Goal: Information Seeking & Learning: Compare options

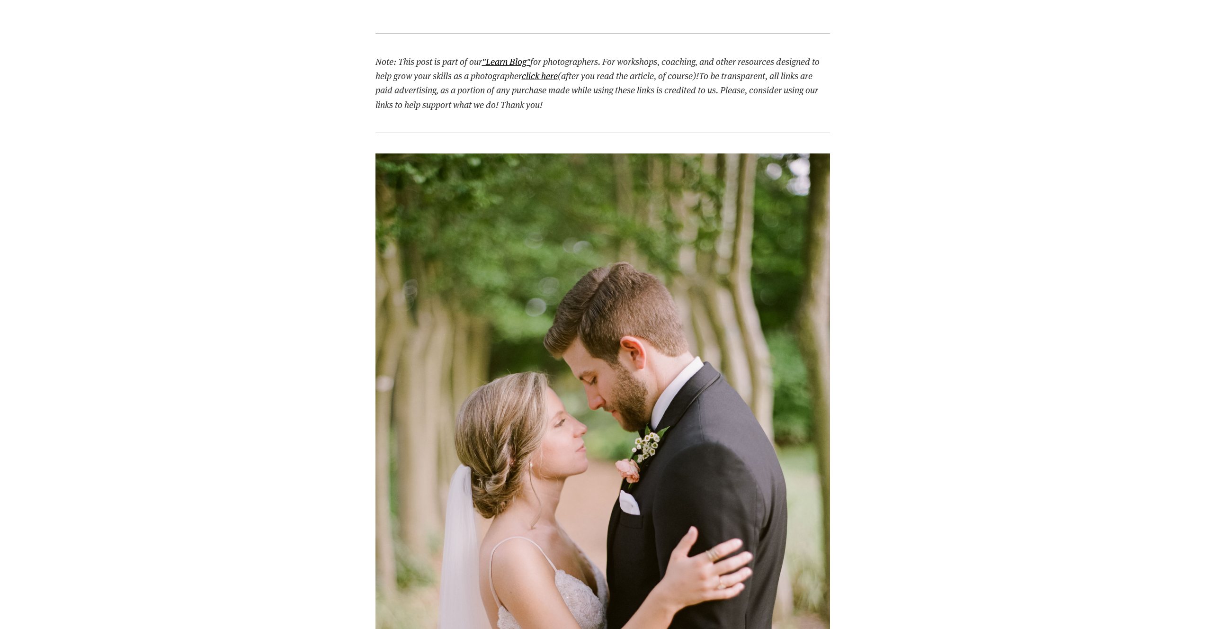
scroll to position [613, 0]
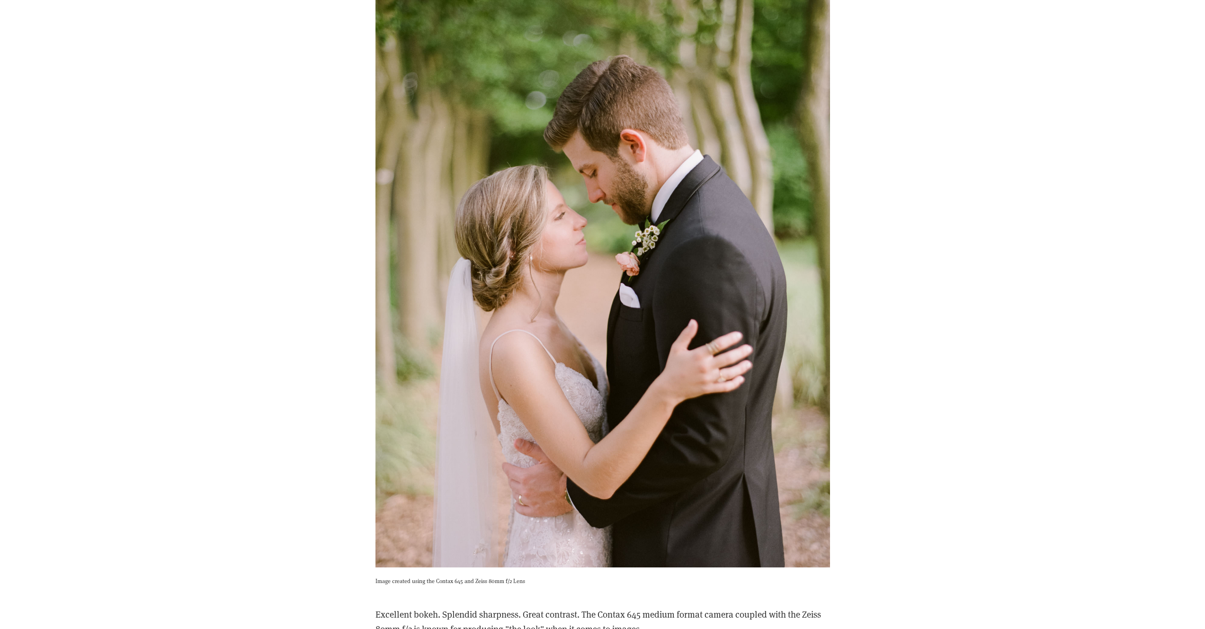
click at [490, 588] on div "Image created using the Contax 645 and Zeiss 80mm f/2 Lens" at bounding box center [602, 268] width 471 height 660
drag, startPoint x: 467, startPoint y: 582, endPoint x: 558, endPoint y: 584, distance: 91.4
click at [556, 584] on p "Image created using the Contax 645 and Zeiss 80mm f/2 Lens" at bounding box center [602, 580] width 454 height 9
click at [560, 585] on div "Image created using the Contax 645 and Zeiss 80mm f/2 Lens" at bounding box center [602, 268] width 471 height 660
drag, startPoint x: 544, startPoint y: 581, endPoint x: 466, endPoint y: 578, distance: 77.7
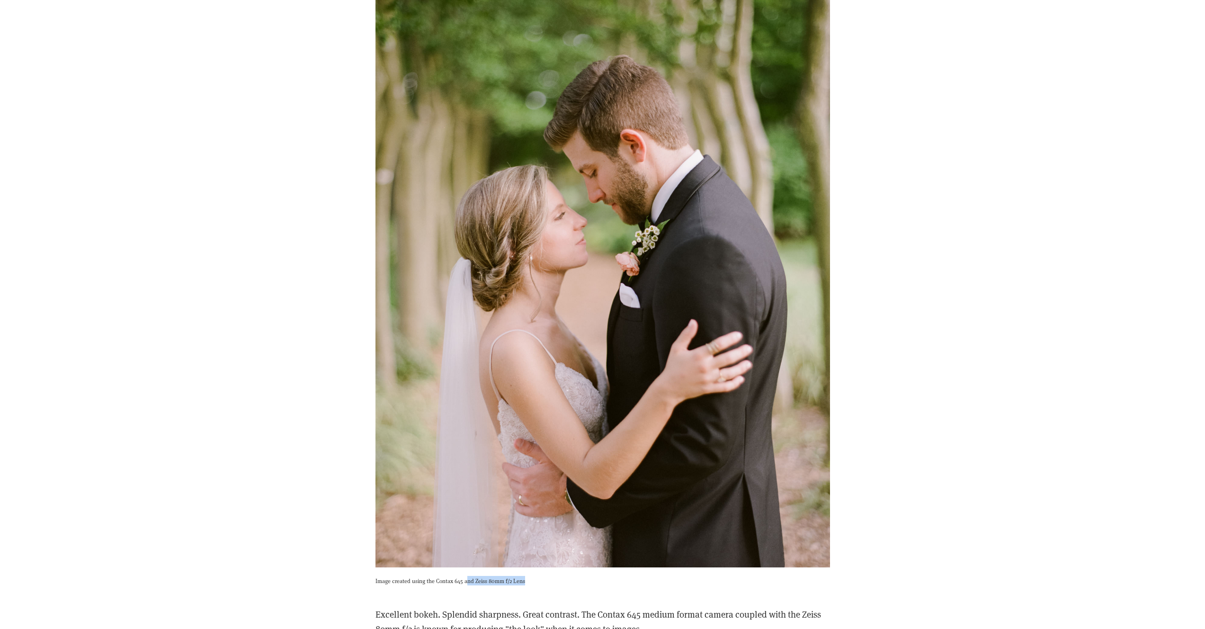
click at [466, 578] on p "Image created using the Contax 645 and Zeiss 80mm f/2 Lens" at bounding box center [602, 580] width 454 height 9
drag, startPoint x: 491, startPoint y: 584, endPoint x: 496, endPoint y: 579, distance: 6.7
click at [491, 584] on p "Image created using the Contax 645 and Zeiss 80mm f/2 Lens" at bounding box center [602, 580] width 454 height 9
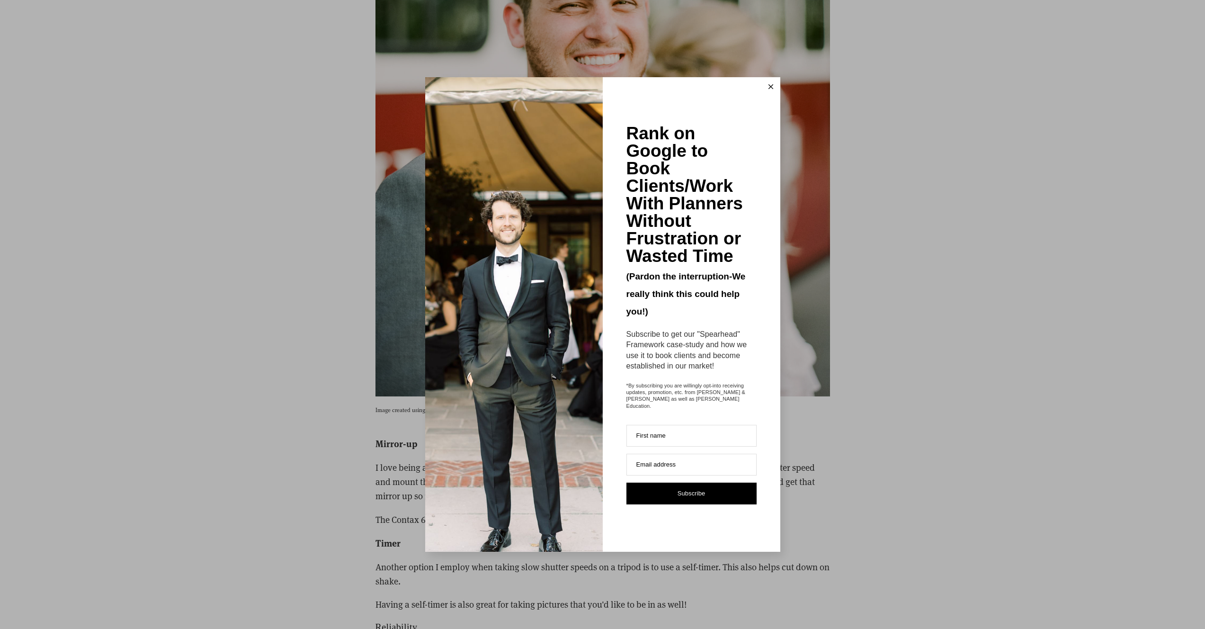
scroll to position [2836, 0]
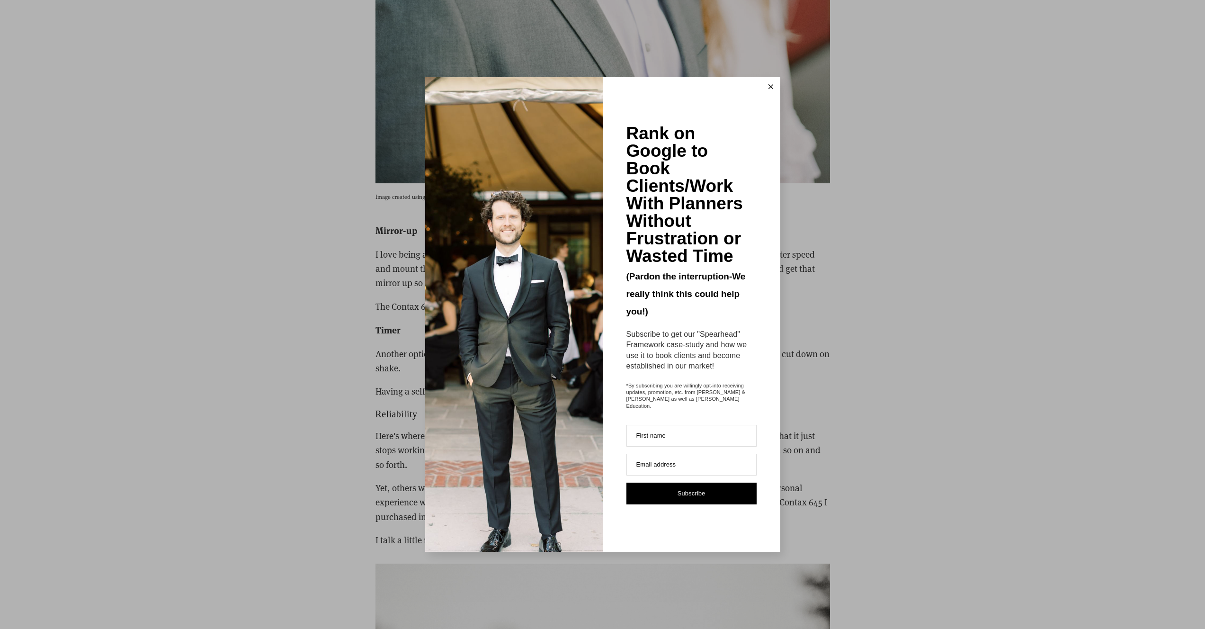
click at [771, 89] on line at bounding box center [770, 87] width 4 height 4
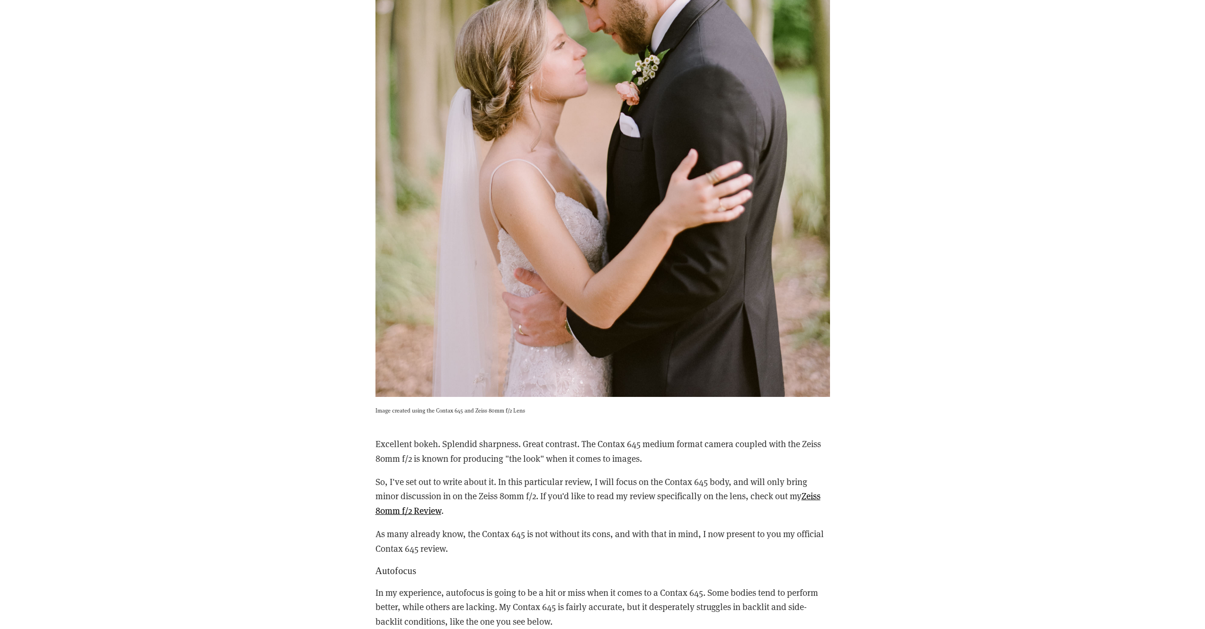
scroll to position [0, 0]
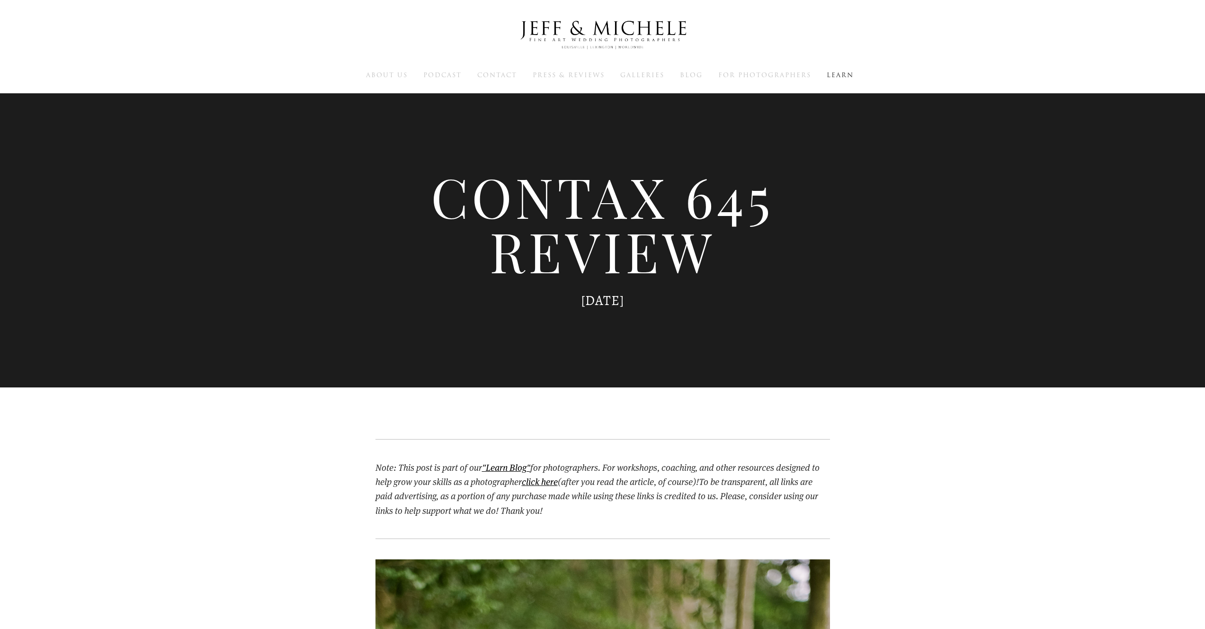
click at [559, 27] on img at bounding box center [602, 35] width 189 height 46
click at [844, 79] on span "Learn" at bounding box center [840, 75] width 27 height 9
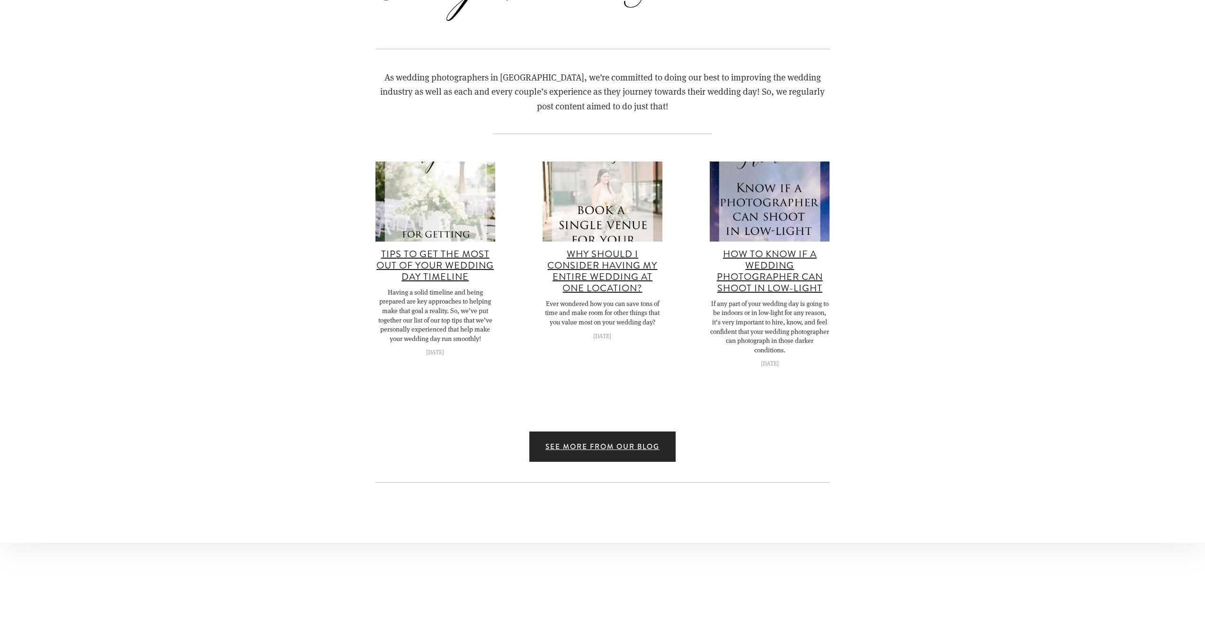
scroll to position [8514, 0]
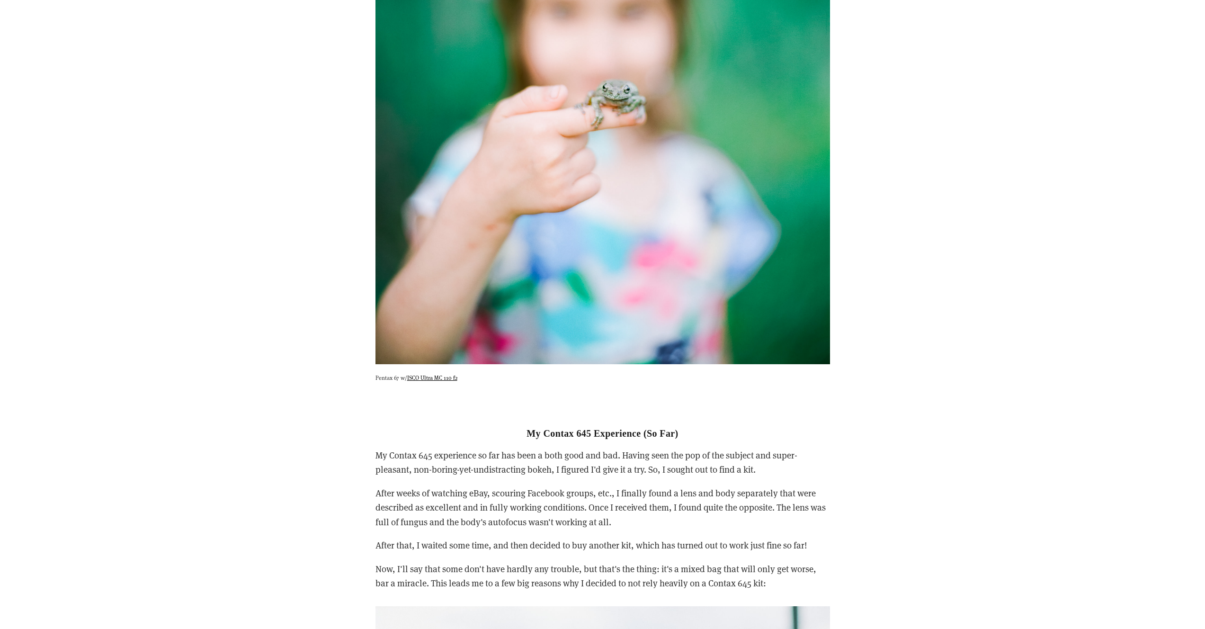
scroll to position [4548, 0]
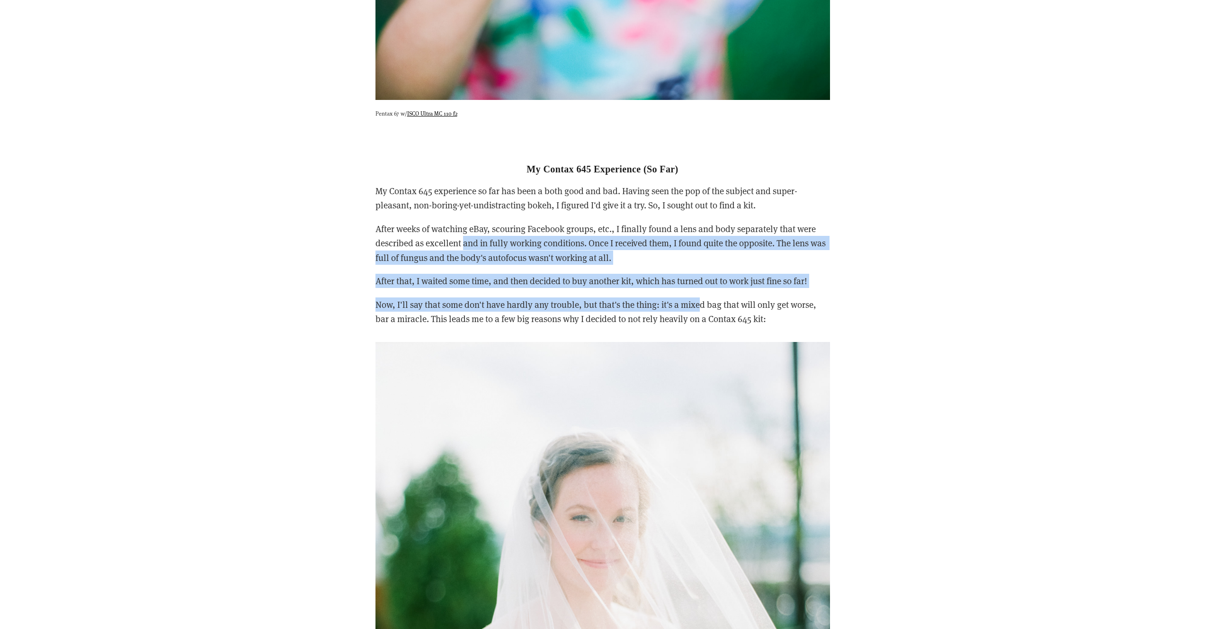
drag, startPoint x: 462, startPoint y: 243, endPoint x: 705, endPoint y: 309, distance: 252.5
click at [702, 308] on div "My Contax 645 Experience (So Far) My Contax 645 experience so far has been a bo…" at bounding box center [602, 233] width 454 height 187
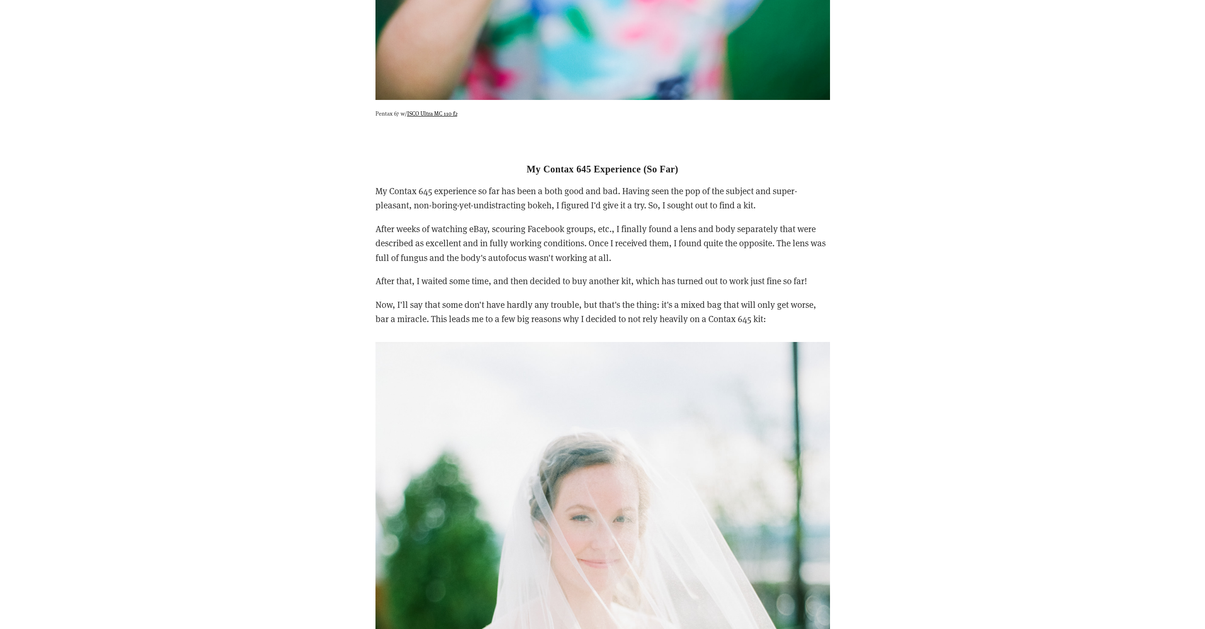
click at [723, 311] on p "Now, I'll say that some don't have hardly any trouble, but that's the thing: it…" at bounding box center [602, 311] width 454 height 29
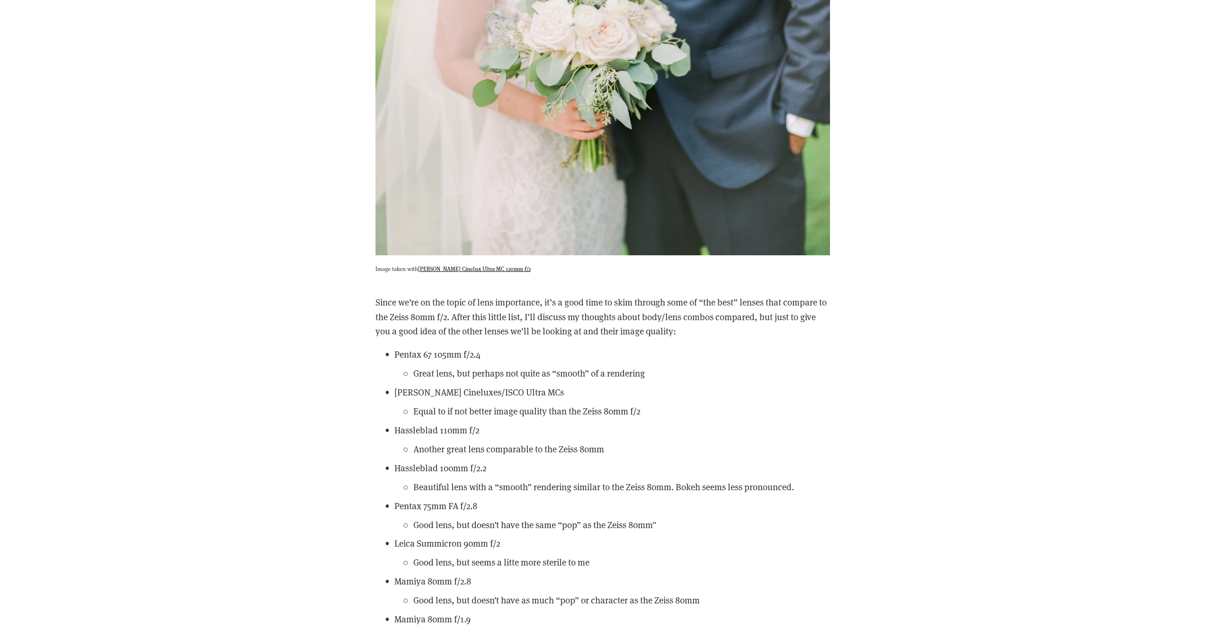
scroll to position [8564, 0]
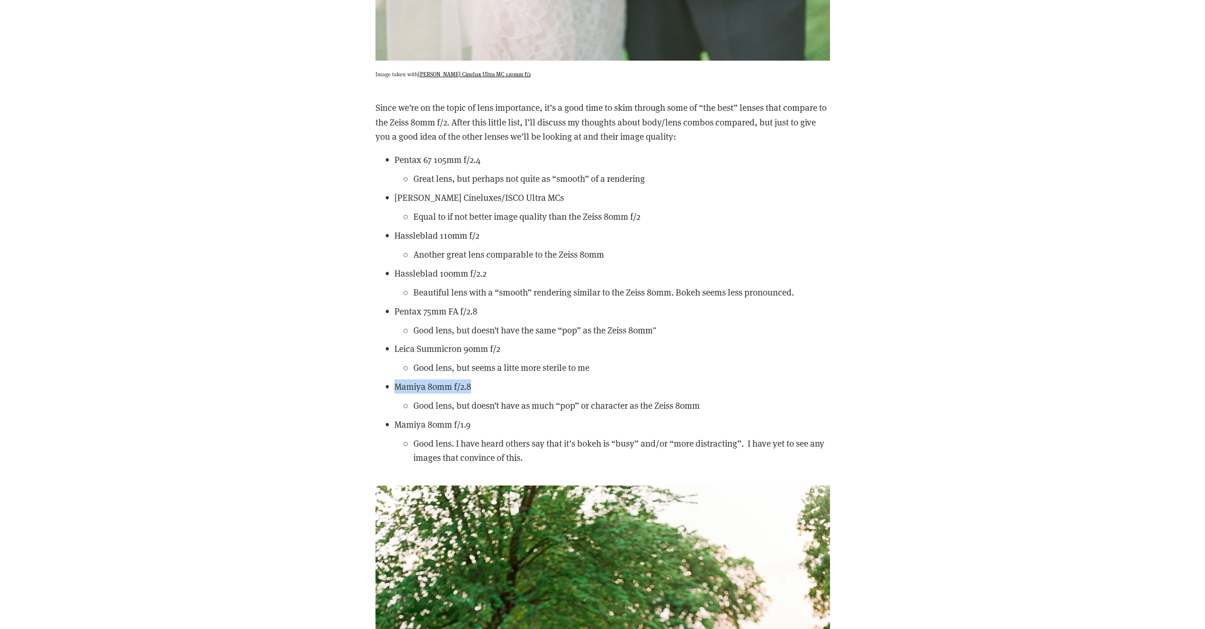
drag, startPoint x: 476, startPoint y: 386, endPoint x: 387, endPoint y: 388, distance: 89.0
click at [394, 388] on p "Mamiya 80mm f/2.8" at bounding box center [612, 386] width 436 height 14
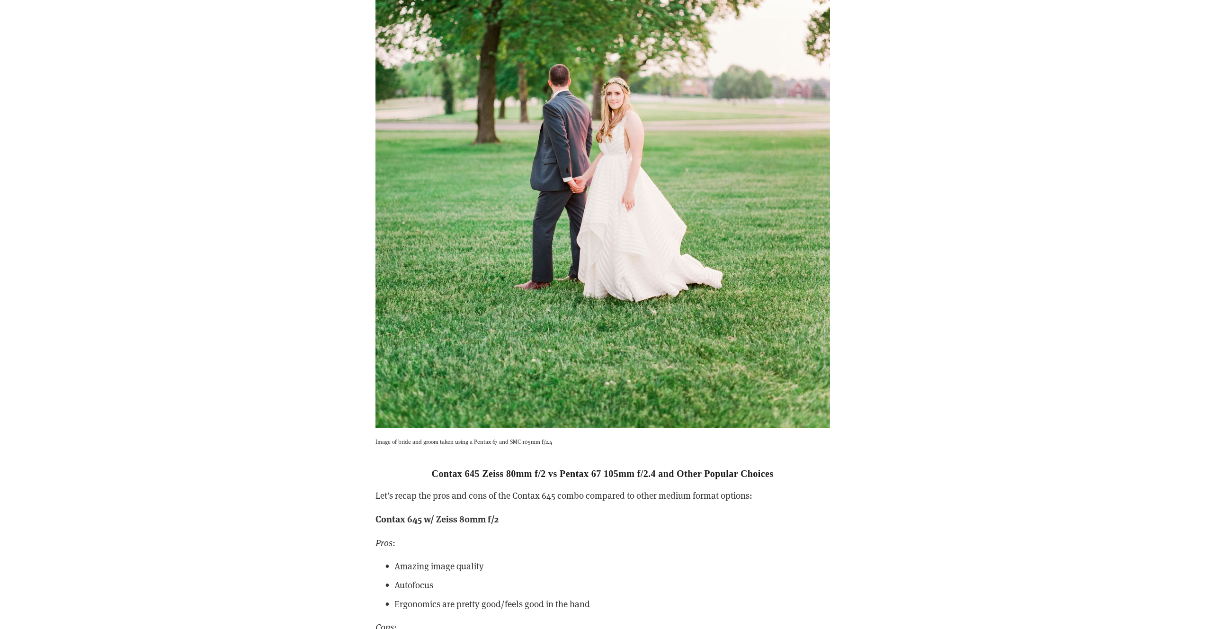
scroll to position [9415, 0]
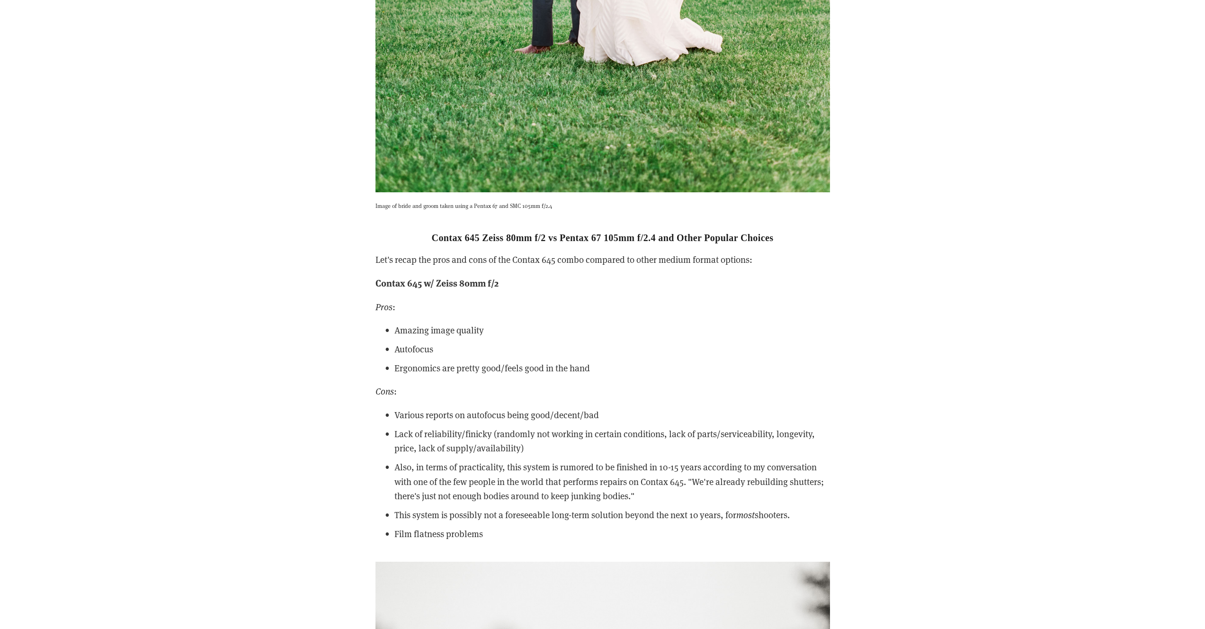
click at [400, 234] on h2 "Contax 645 Zeiss 80mm f/2 vs Pentax 67 105mm f/2.4 and Other Popular Choices" at bounding box center [602, 237] width 454 height 11
drag, startPoint x: 400, startPoint y: 231, endPoint x: 568, endPoint y: 269, distance: 172.4
click at [563, 239] on h2 "Contax 645 Zeiss 80mm f/2 vs Pentax 67 105mm f/2.4 and Other Popular Choices" at bounding box center [602, 237] width 454 height 11
click at [572, 296] on div "Contax 645 Zeiss 80mm f/2 vs Pentax 67 105mm f/2.4 and Other Popular Choices Le…" at bounding box center [602, 386] width 454 height 309
drag, startPoint x: 451, startPoint y: 305, endPoint x: 435, endPoint y: 279, distance: 30.6
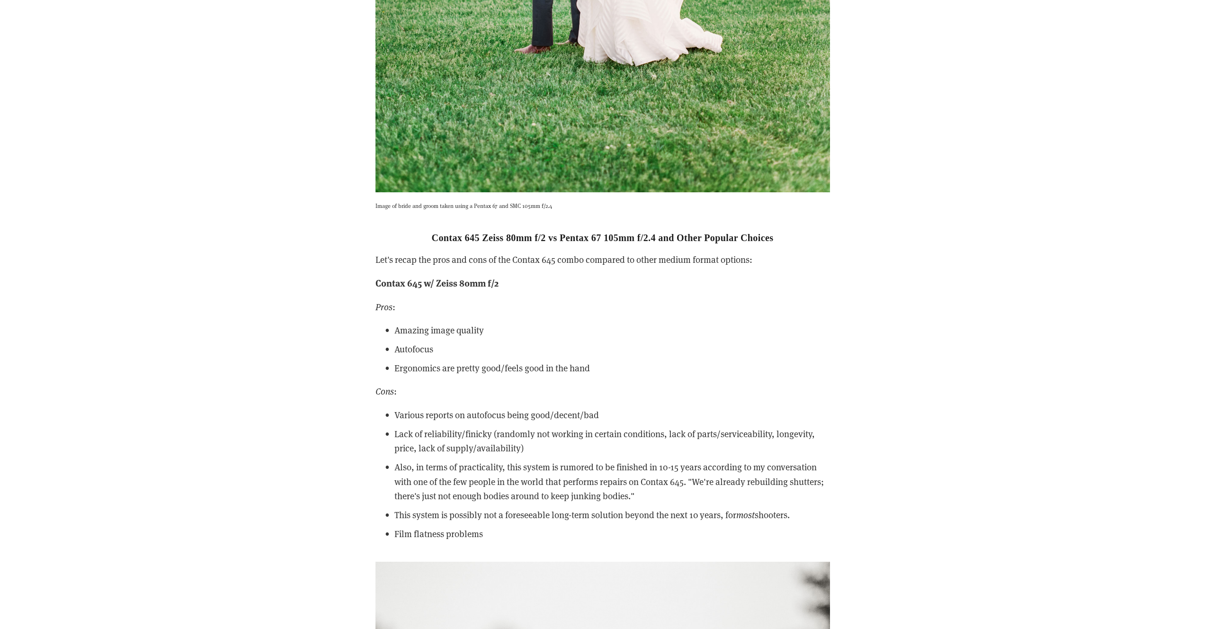
click at [451, 304] on p "Pros :" at bounding box center [602, 307] width 454 height 14
drag, startPoint x: 435, startPoint y: 278, endPoint x: 608, endPoint y: 388, distance: 204.9
click at [607, 387] on div "Contax 645 Zeiss 80mm f/2 vs Pentax 67 105mm f/2.4 and Other Popular Choices Le…" at bounding box center [602, 386] width 454 height 309
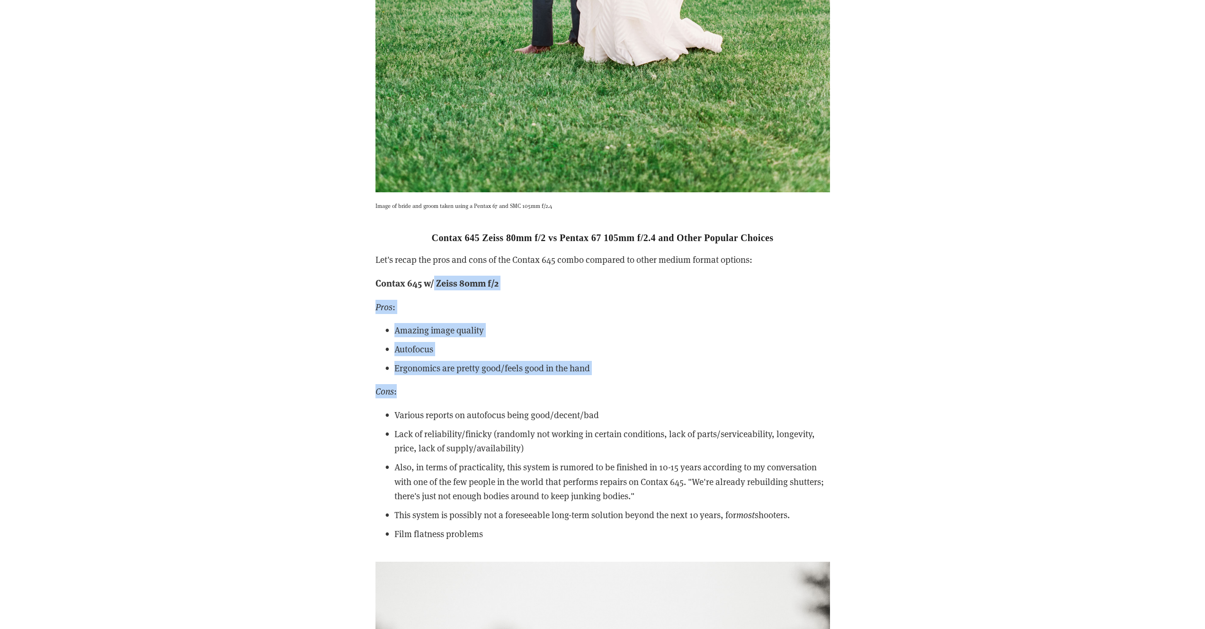
click at [608, 388] on p "Cons :" at bounding box center [602, 391] width 454 height 14
drag, startPoint x: 531, startPoint y: 386, endPoint x: 484, endPoint y: 381, distance: 47.7
click at [445, 337] on div "Contax 645 Zeiss 80mm f/2 vs Pentax 67 105mm f/2.4 and Other Popular Choices Le…" at bounding box center [602, 386] width 454 height 309
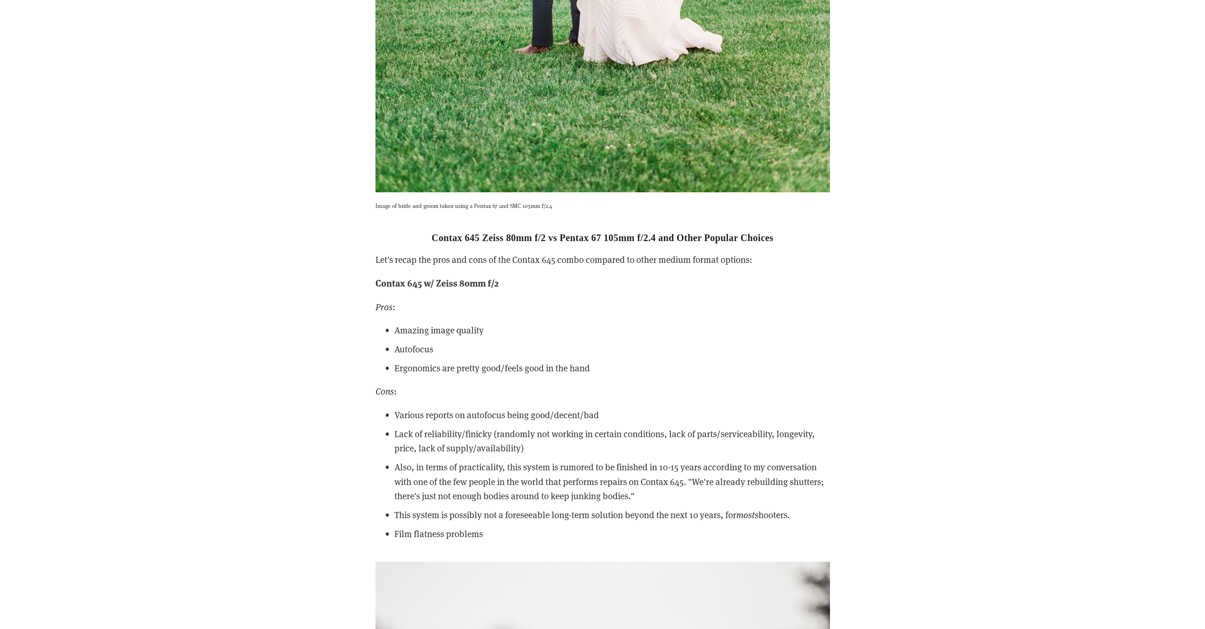
click at [519, 400] on div "Contax 645 Zeiss 80mm f/2 vs Pentax 67 105mm f/2.4 and Other Popular Choices Le…" at bounding box center [602, 386] width 454 height 309
click at [466, 382] on div "Contax 645 Zeiss 80mm f/2 vs Pentax 67 105mm f/2.4 and Other Popular Choices Le…" at bounding box center [602, 386] width 454 height 309
drag, startPoint x: 438, startPoint y: 371, endPoint x: 639, endPoint y: 378, distance: 200.8
click at [639, 378] on div "Contax 645 Zeiss 80mm f/2 vs Pentax 67 105mm f/2.4 and Other Popular Choices Le…" at bounding box center [602, 386] width 454 height 309
click at [639, 394] on p "Cons :" at bounding box center [602, 391] width 454 height 14
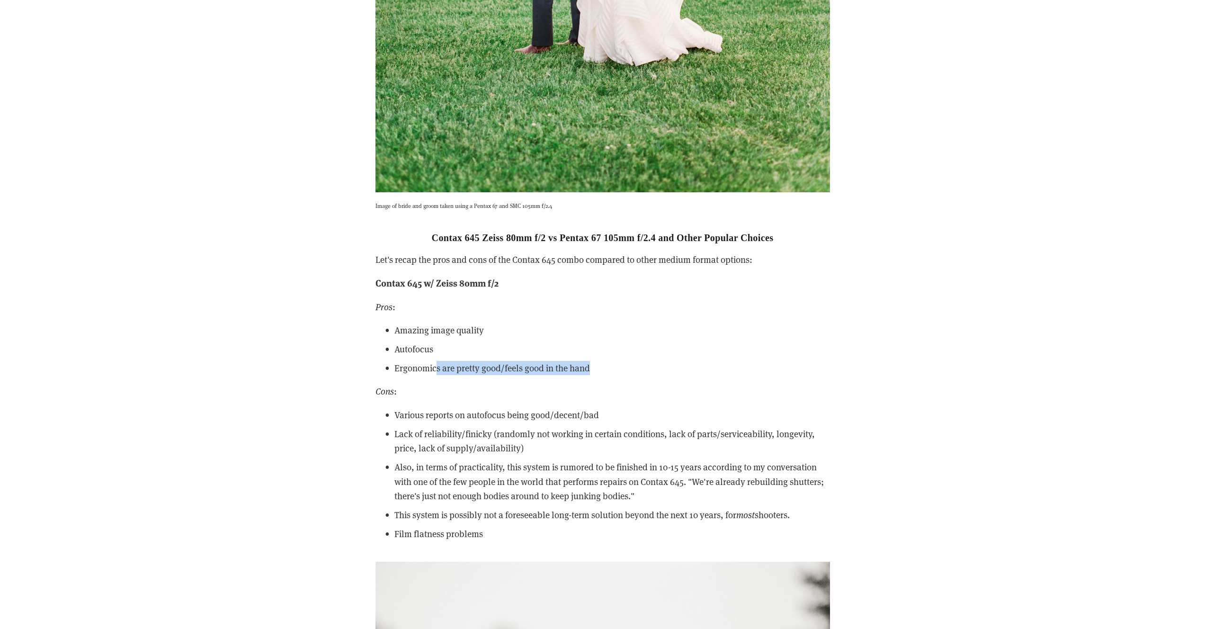
drag, startPoint x: 603, startPoint y: 371, endPoint x: 437, endPoint y: 366, distance: 165.7
click at [437, 366] on p "Ergonomics are pretty good/feels good in the hand" at bounding box center [612, 368] width 436 height 14
click at [445, 400] on div "Contax 645 Zeiss 80mm f/2 vs Pentax 67 105mm f/2.4 and Other Popular Choices Le…" at bounding box center [602, 386] width 454 height 309
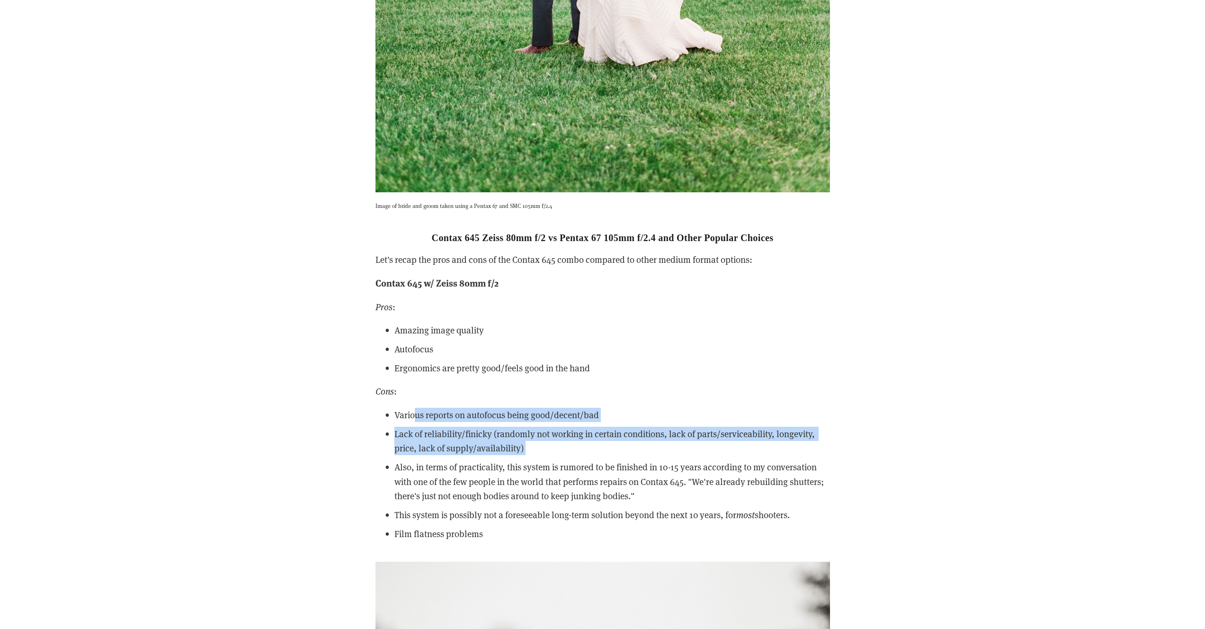
drag, startPoint x: 448, startPoint y: 413, endPoint x: 635, endPoint y: 501, distance: 206.2
click at [633, 476] on ul "Various reports on autofocus being good/decent/bad Lack of reliability/finicky …" at bounding box center [602, 474] width 454 height 133
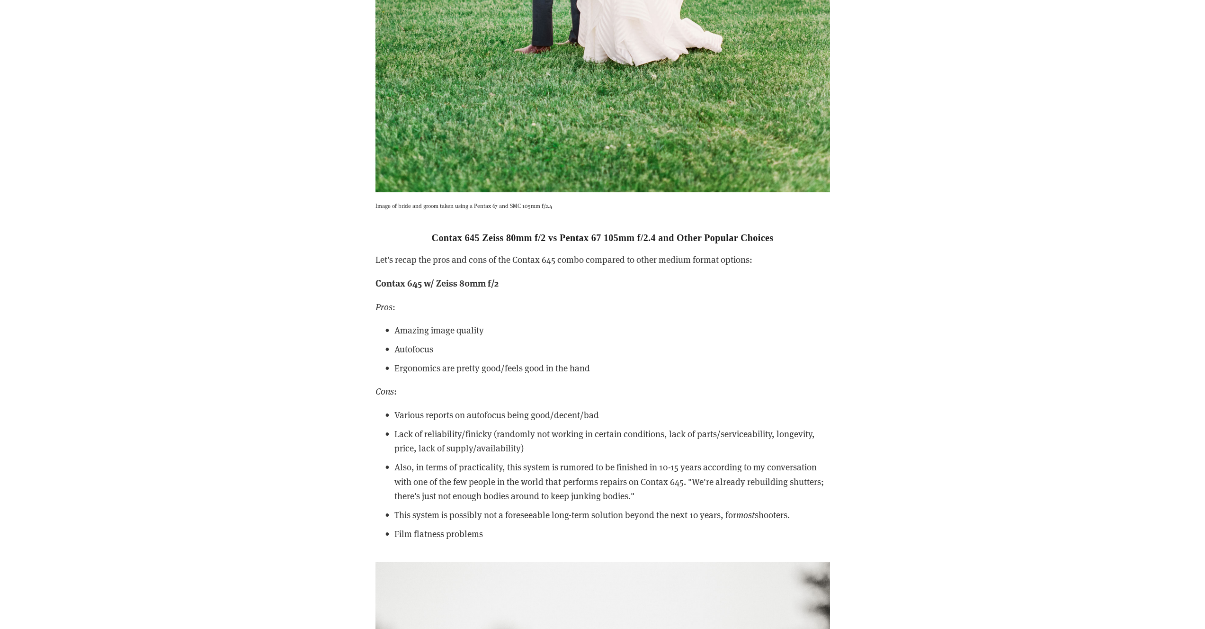
click at [635, 501] on p "Also, in terms of practicality, this system is rumored to be finished in 10-15 …" at bounding box center [612, 481] width 436 height 43
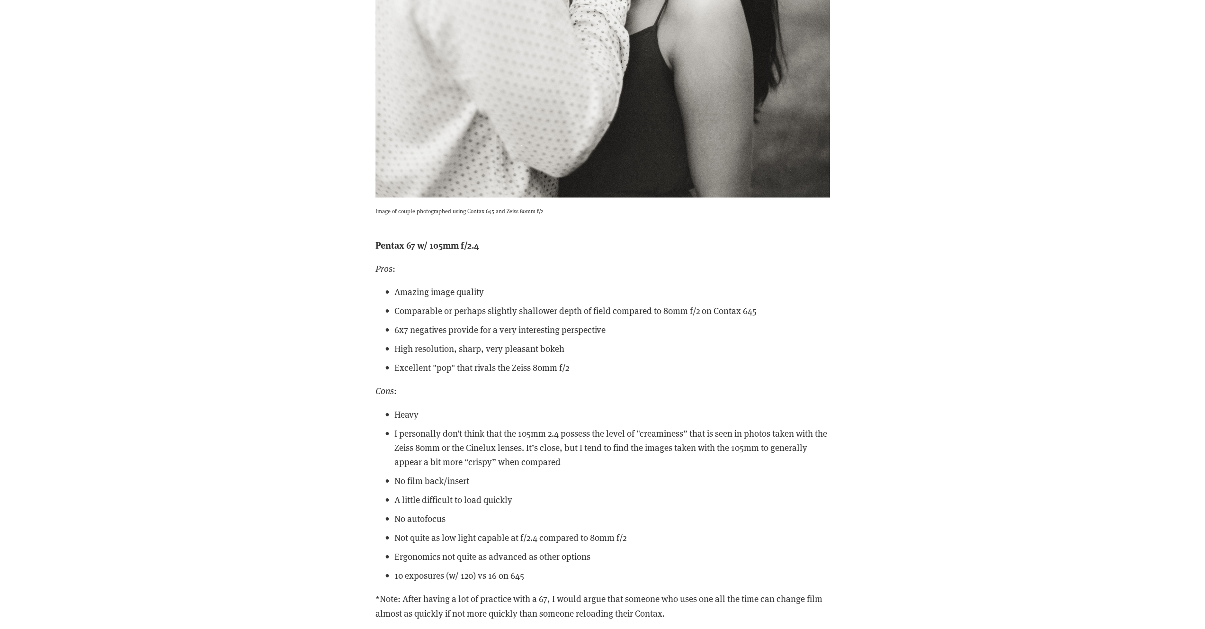
scroll to position [10436, 0]
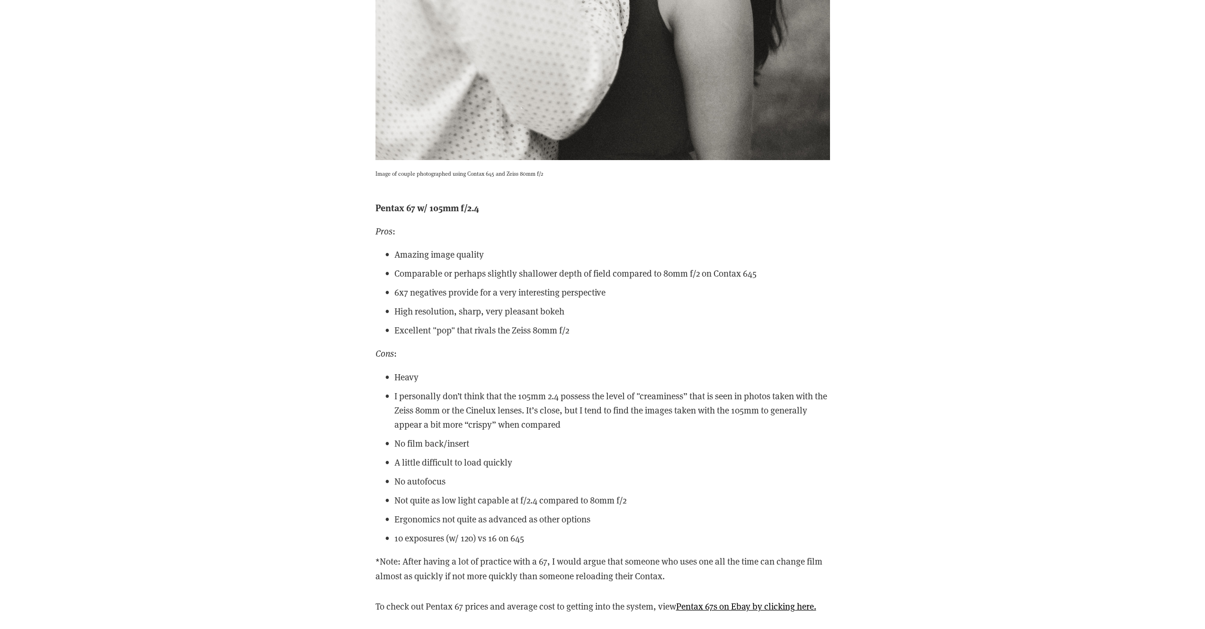
click at [444, 476] on p "No autofocus" at bounding box center [612, 481] width 436 height 14
drag, startPoint x: 420, startPoint y: 462, endPoint x: 620, endPoint y: 482, distance: 201.2
click at [619, 474] on ul "Heavy I personally don’t think that the 105mm 2.4 possess the level of "creamin…" at bounding box center [602, 458] width 454 height 176
click at [619, 503] on p "Not quite as low light capable at f/2.4 compared to 80mm f/2" at bounding box center [612, 500] width 436 height 14
click at [468, 501] on p "Not quite as low light capable at f/2.4 compared to 80mm f/2" at bounding box center [612, 500] width 436 height 14
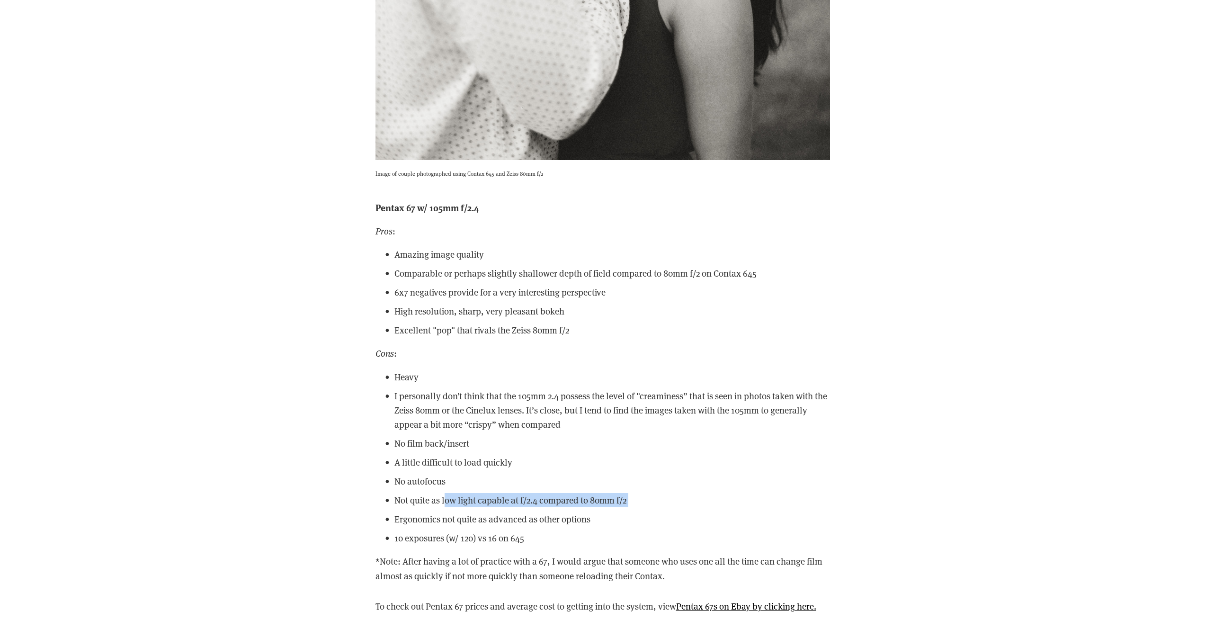
drag, startPoint x: 445, startPoint y: 498, endPoint x: 704, endPoint y: 517, distance: 260.6
click at [703, 509] on ul "Heavy I personally don’t think that the 105mm 2.4 possess the level of "creamin…" at bounding box center [602, 458] width 454 height 176
click at [701, 523] on p "Ergonomics not quite as advanced as other options" at bounding box center [612, 519] width 436 height 14
drag, startPoint x: 636, startPoint y: 519, endPoint x: 474, endPoint y: 488, distance: 164.9
click at [474, 488] on ul "Heavy I personally don’t think that the 105mm 2.4 possess the level of "creamin…" at bounding box center [602, 458] width 454 height 176
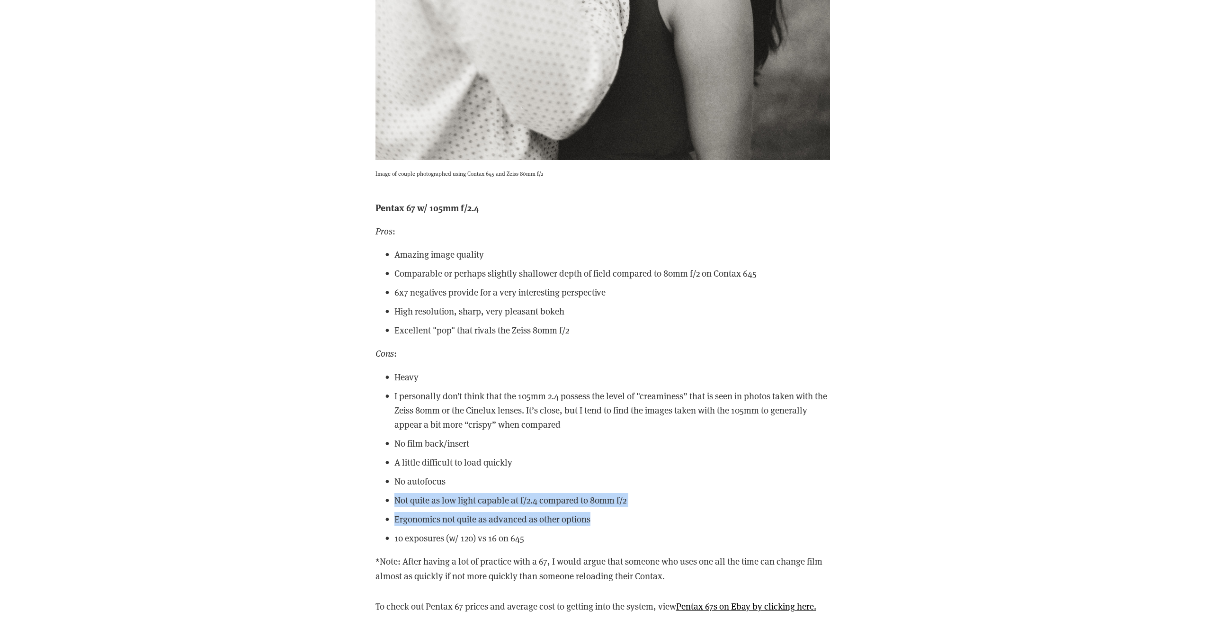
click at [510, 522] on p "Ergonomics not quite as advanced as other options" at bounding box center [612, 519] width 436 height 14
drag, startPoint x: 471, startPoint y: 515, endPoint x: 630, endPoint y: 526, distance: 159.5
click at [630, 526] on ul "Heavy I personally don’t think that the 105mm 2.4 possess the level of "creamin…" at bounding box center [602, 458] width 454 height 176
click at [638, 533] on p "10 exposures (w/ 120) vs 16 on 645" at bounding box center [612, 538] width 436 height 14
drag, startPoint x: 565, startPoint y: 534, endPoint x: 512, endPoint y: 532, distance: 52.6
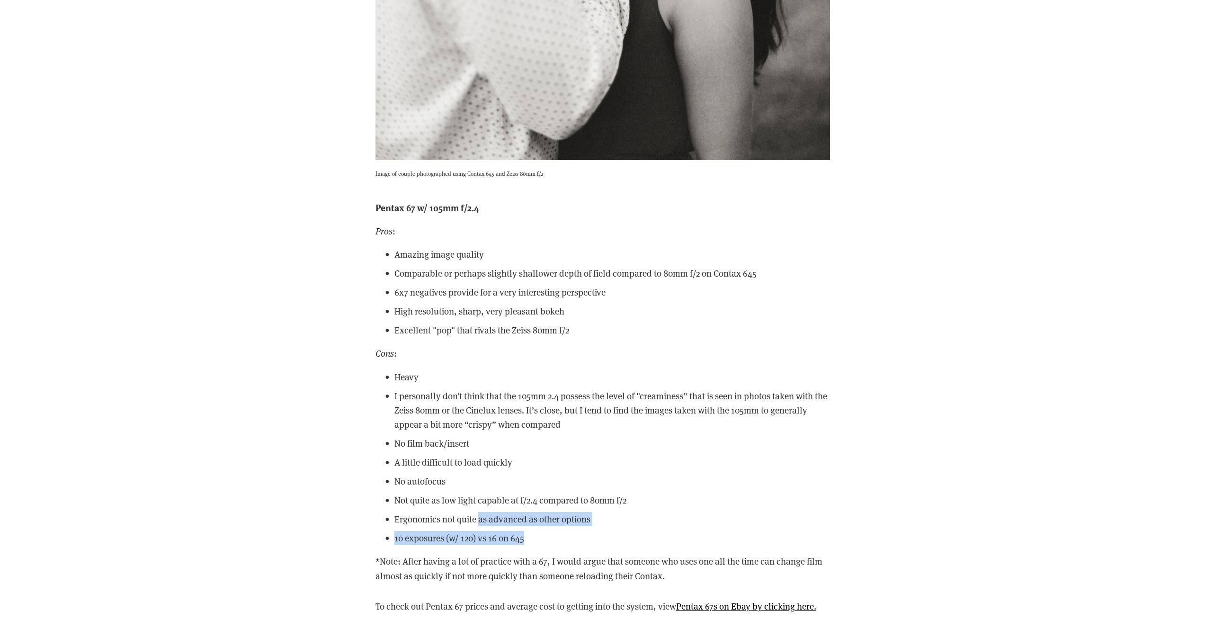
click at [479, 516] on ul "Heavy I personally don’t think that the 105mm 2.4 possess the level of "creamin…" at bounding box center [602, 458] width 454 height 176
click at [549, 543] on div "Pentax 67 w/ 105mm f/2.4 Pros : Amazing image quality Comparable or perhaps sli…" at bounding box center [602, 391] width 454 height 383
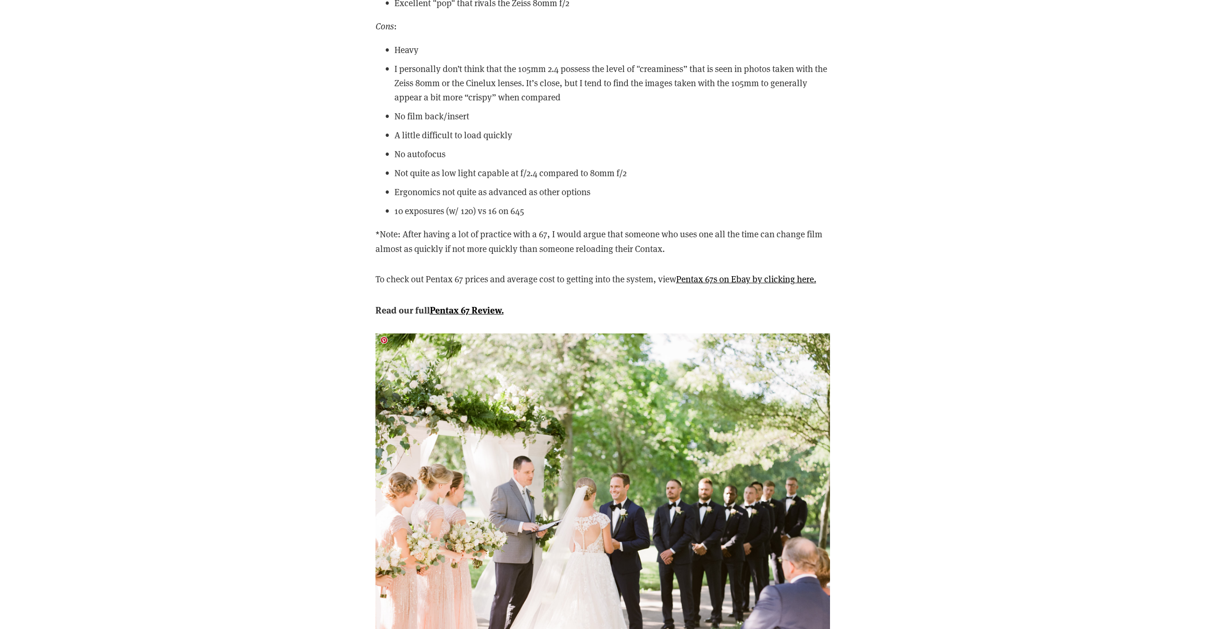
scroll to position [10879, 0]
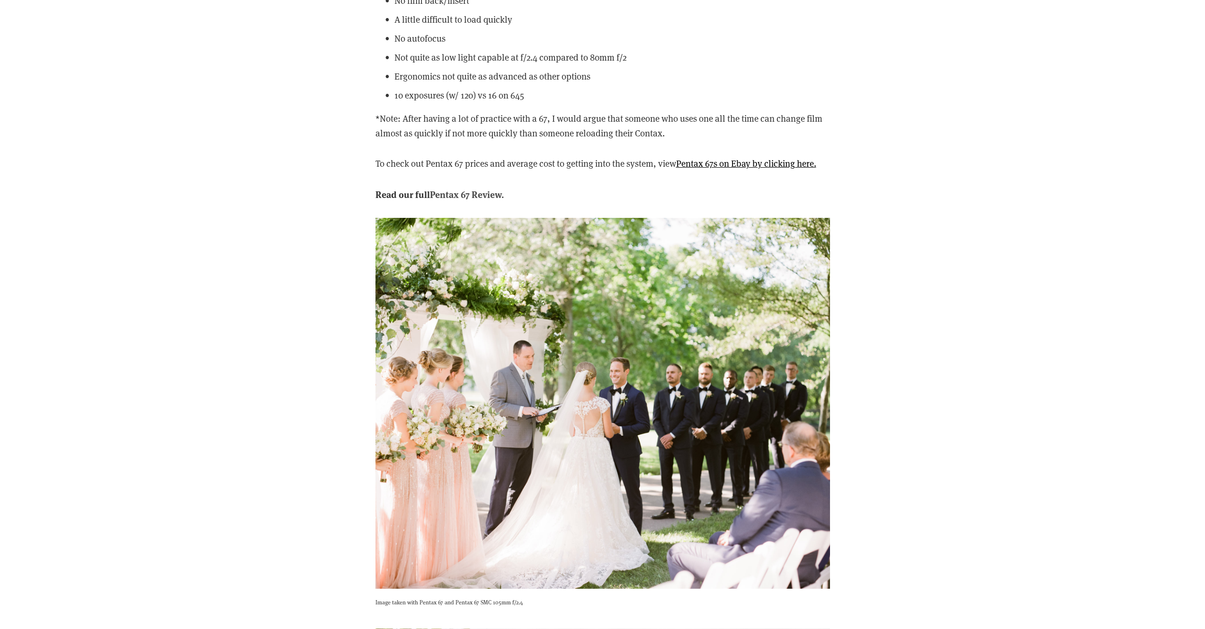
click at [449, 193] on strong "Pentax 67 Review." at bounding box center [467, 193] width 74 height 13
drag, startPoint x: 516, startPoint y: 193, endPoint x: 433, endPoint y: 193, distance: 83.8
click at [433, 193] on p "Read our full Pentax 67 Review." at bounding box center [602, 194] width 454 height 15
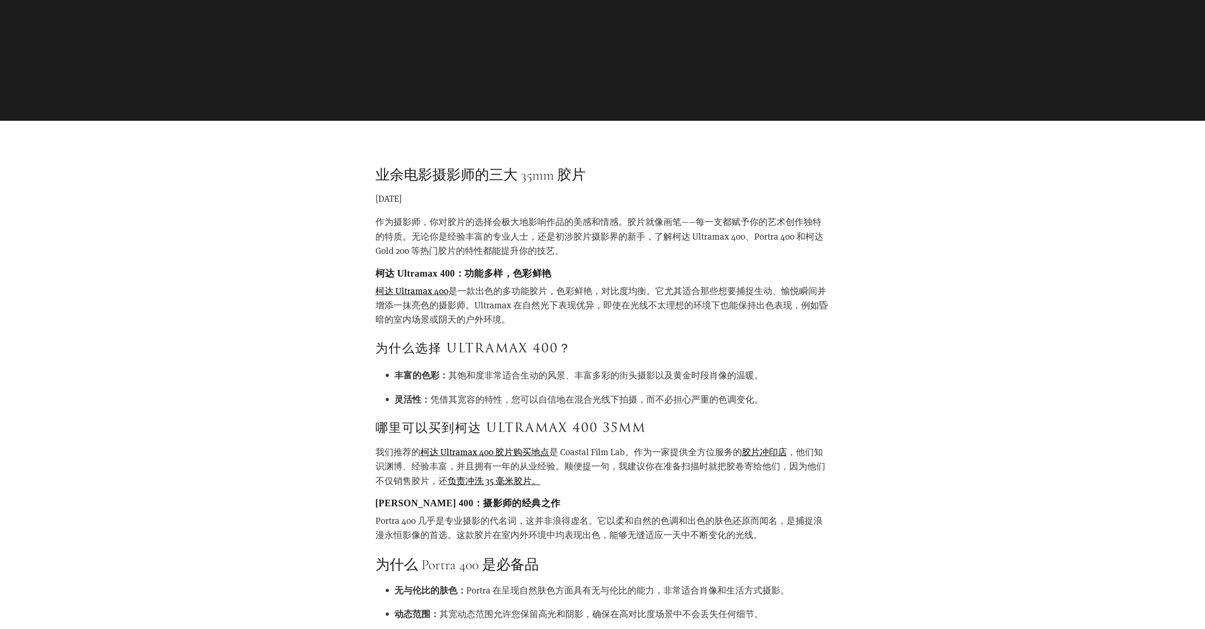
scroll to position [222, 0]
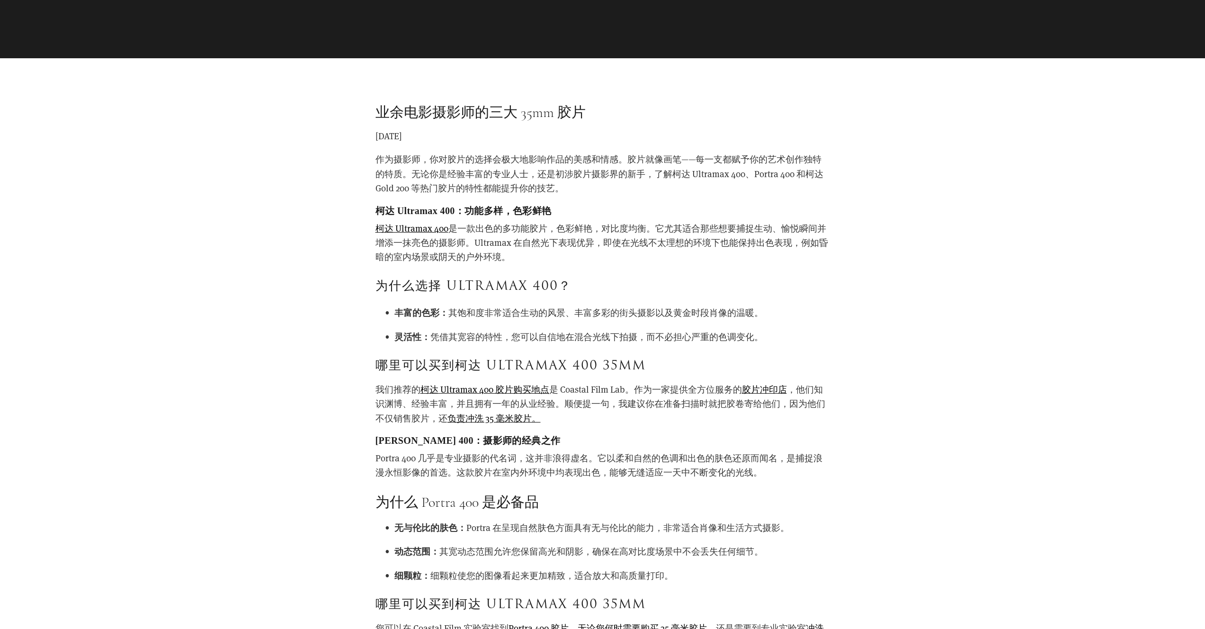
click at [567, 535] on ul "无与伦比的肤色： Portra 在呈现自然肤色方面具有无与伦比的能力，非常适合肖像和生活方式摄影。 动态范围： 其宽动态范围允许您保留高光和阴影，确保在高对比…" at bounding box center [602, 551] width 454 height 62
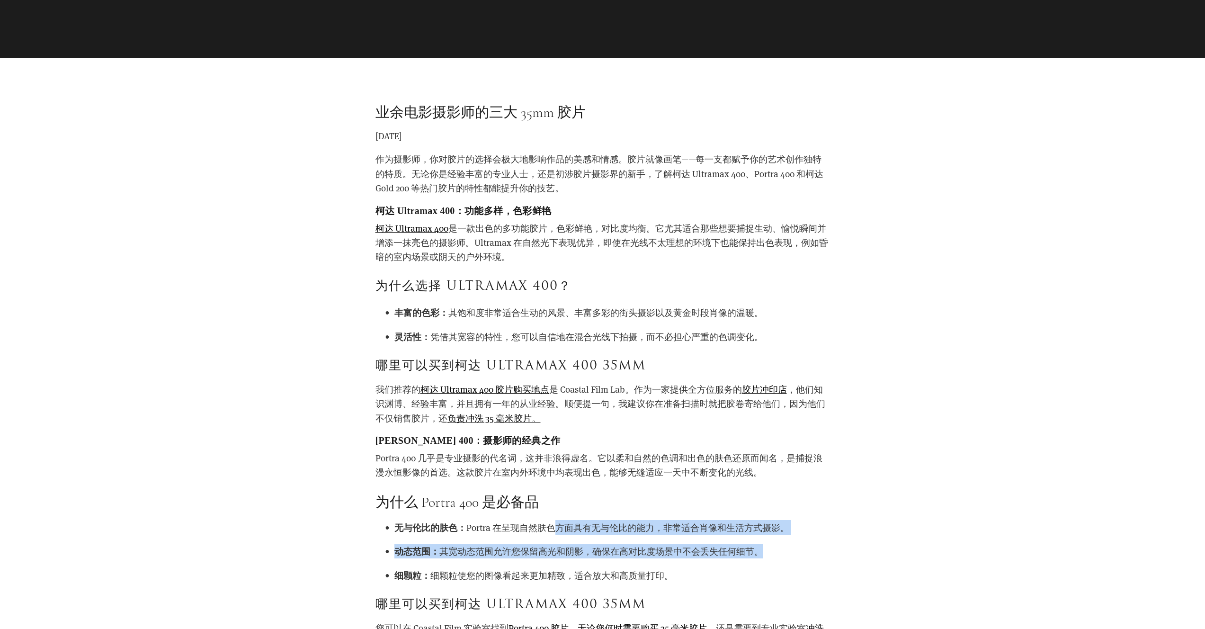
drag, startPoint x: 550, startPoint y: 530, endPoint x: 756, endPoint y: 559, distance: 207.5
click at [756, 559] on ul "无与伦比的肤色： Portra 在呈现自然肤色方面具有无与伦比的能力，非常适合肖像和生活方式摄影。 动态范围： 其宽动态范围允许您保留高光和阴影，确保在高对比…" at bounding box center [602, 551] width 454 height 62
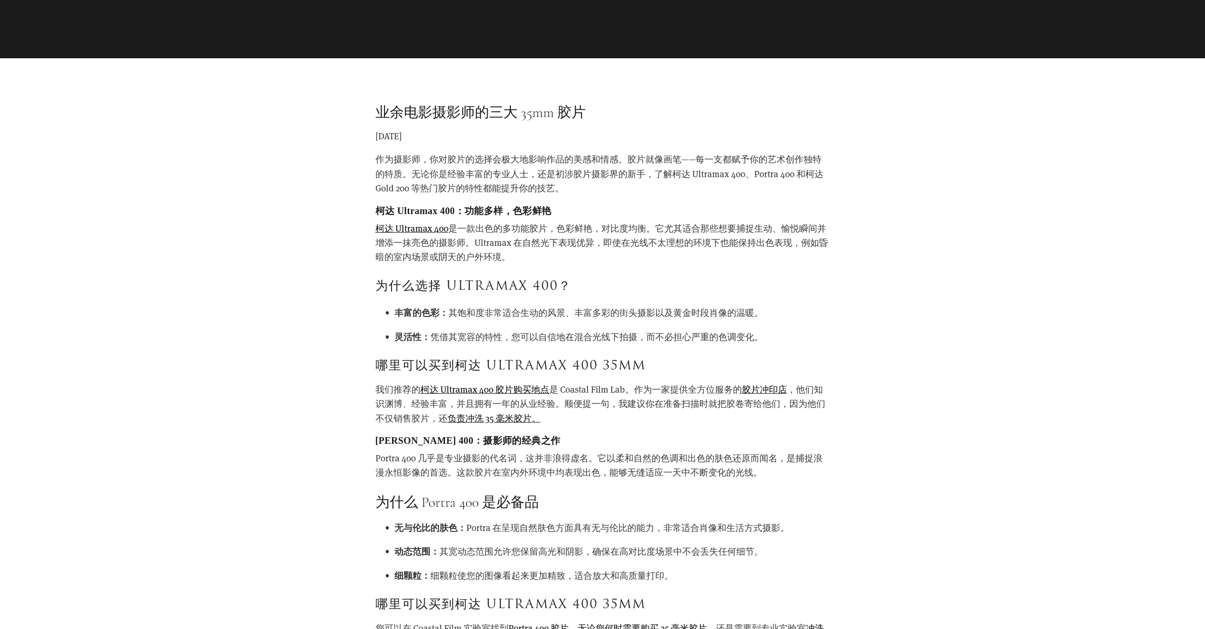
scroll to position [334, 0]
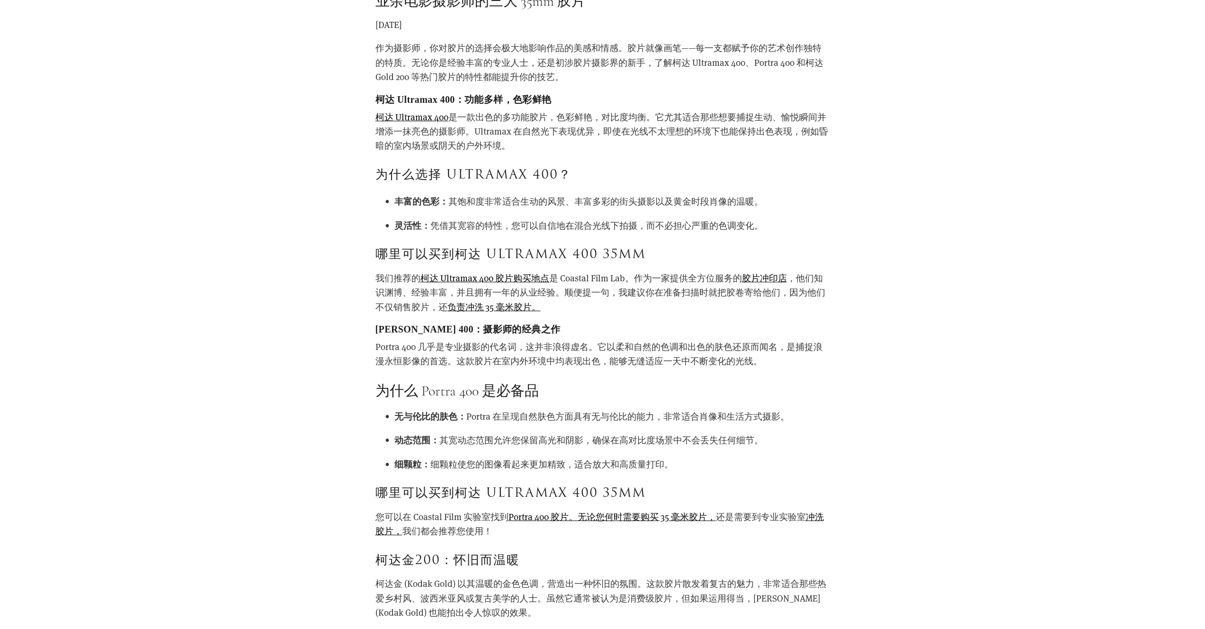
click at [535, 536] on p "您可以在 Coastal Film 实验室找到 Portra 400 胶片。无论您何时需要 购买 35 毫米胶片， 还是需要 到专业实验室 冲洗胶片， 我们都…" at bounding box center [602, 523] width 454 height 29
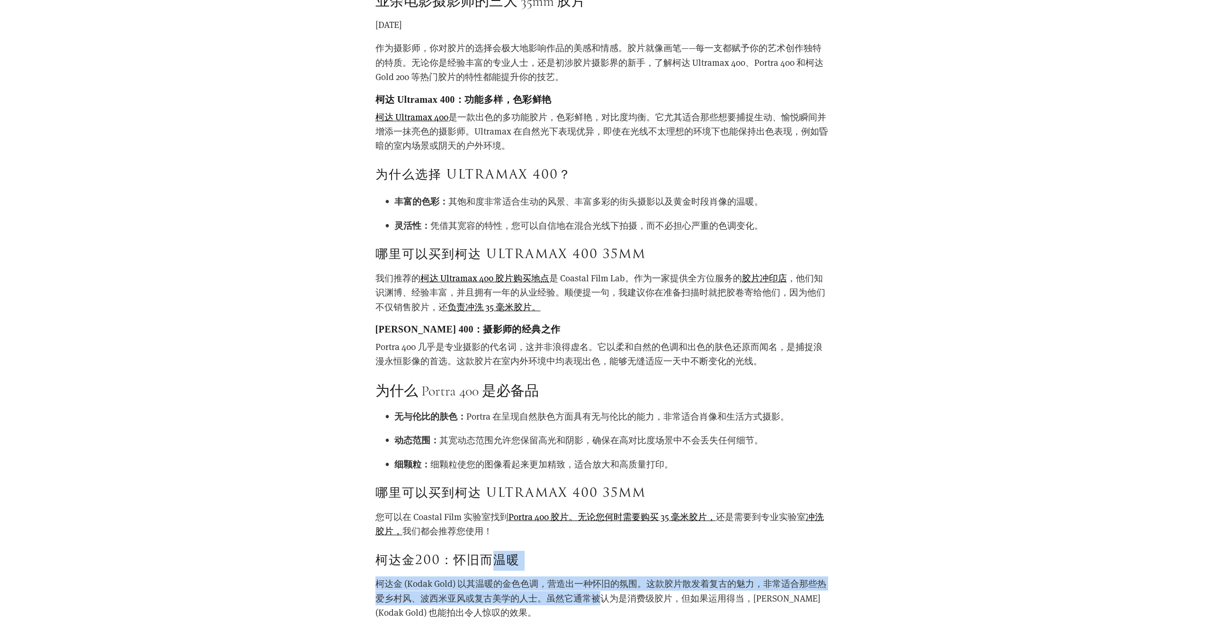
drag, startPoint x: 494, startPoint y: 559, endPoint x: 615, endPoint y: 603, distance: 129.4
click at [603, 601] on div "作为摄影师，你对胶片的选择会极大地影响作品的美感和情感。胶片就像画笔——每一支都赋予你的艺术创作独特的特质。无论你是经验丰富的专业人士，还是初涉胶片摄影界的新…" at bounding box center [602, 567] width 454 height 1052
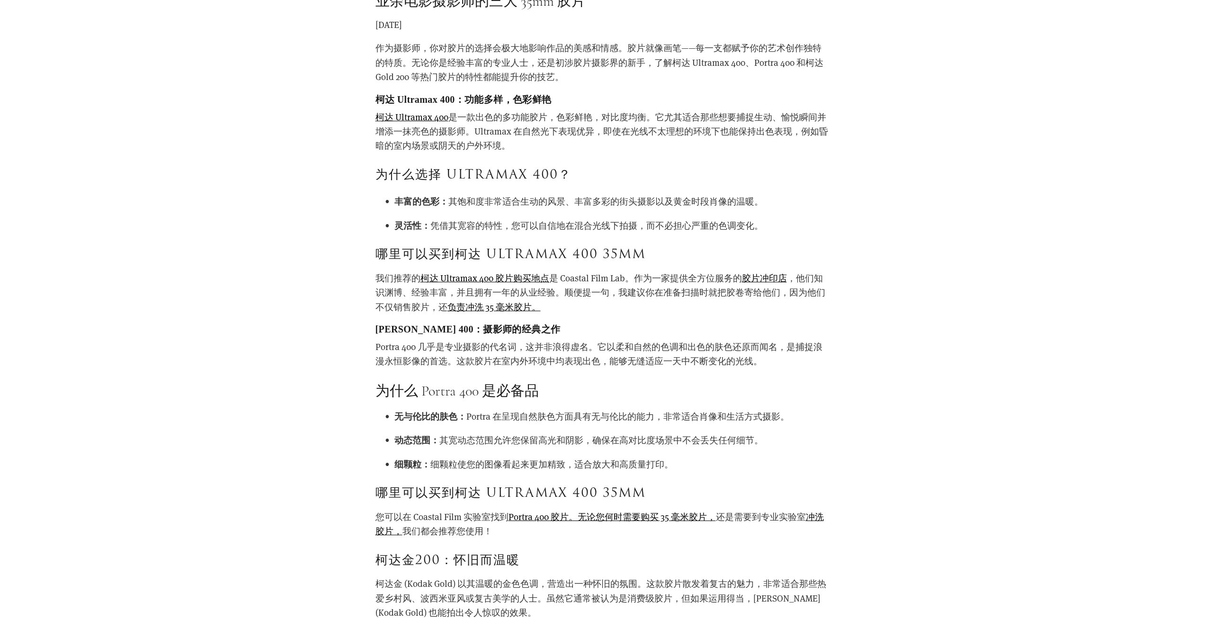
click at [615, 603] on p "柯达金 (Kodak Gold) 以其温暖的金色色调，营造出一种怀旧的氛围。这款胶片散发着复古的魅力，非常适合那些热爱乡村风、波西米亚风或复古美学的人士。虽然…" at bounding box center [602, 597] width 454 height 43
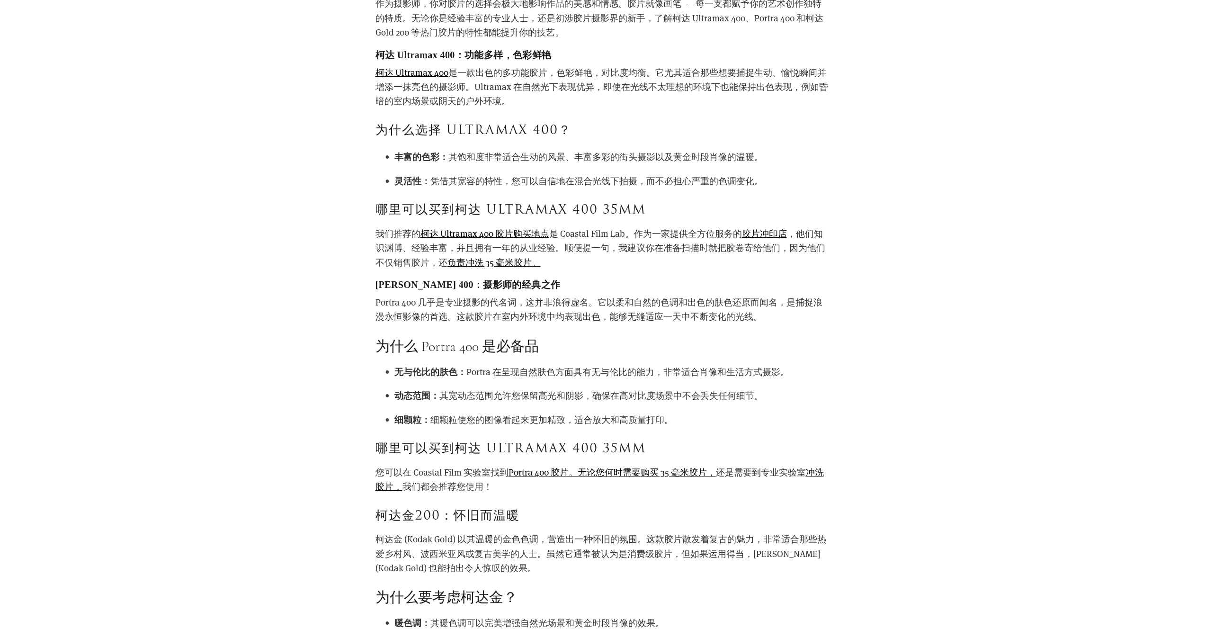
click at [581, 572] on p "柯达金 (Kodak Gold) 以其温暖的金色色调，营造出一种怀旧的氛围。这款胶片散发着复古的魅力，非常适合那些热爱乡村风、波西米亚风或复古美学的人士。虽然…" at bounding box center [602, 553] width 454 height 43
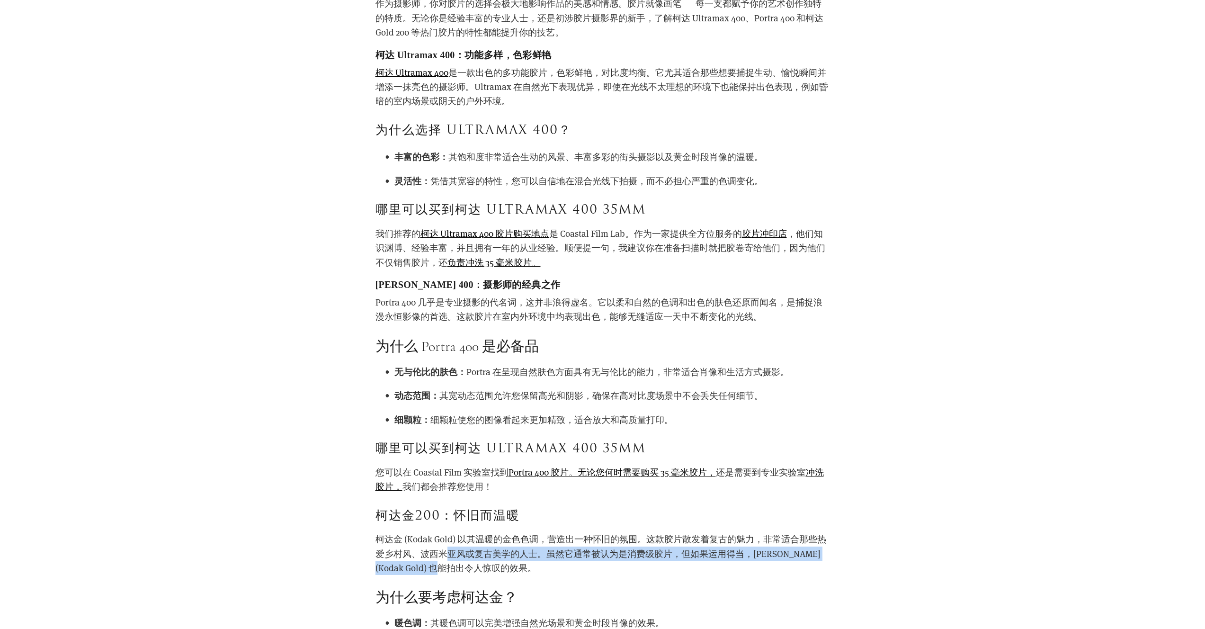
drag, startPoint x: 550, startPoint y: 567, endPoint x: 450, endPoint y: 553, distance: 100.9
click at [450, 553] on p "柯达金 (Kodak Gold) 以其温暖的金色色调，营造出一种怀旧的氛围。这款胶片散发着复古的魅力，非常适合那些热爱乡村风、波西米亚风或复古美学的人士。虽然…" at bounding box center [602, 553] width 454 height 43
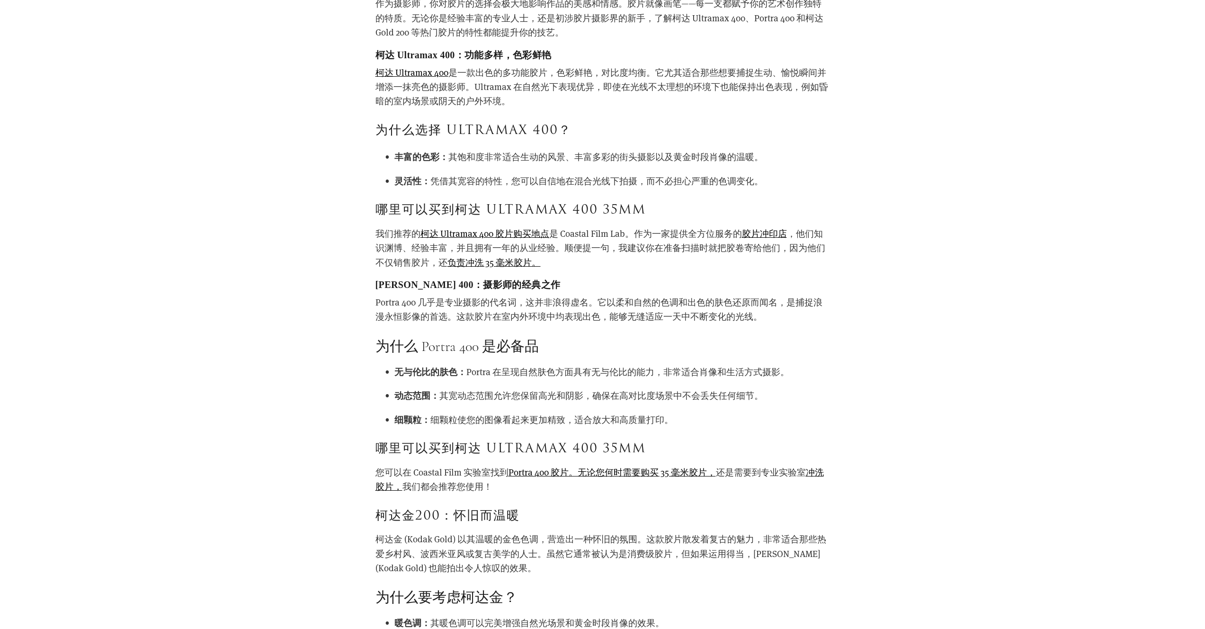
click at [479, 576] on div "作为摄影师，你对胶片的选择会极大地影响作品的美感和情感。胶片就像画笔——每一支都赋予你的艺术创作独特的特质。无论你是经验丰富的专业人士，还是初涉胶片摄影界的新…" at bounding box center [602, 522] width 454 height 1052
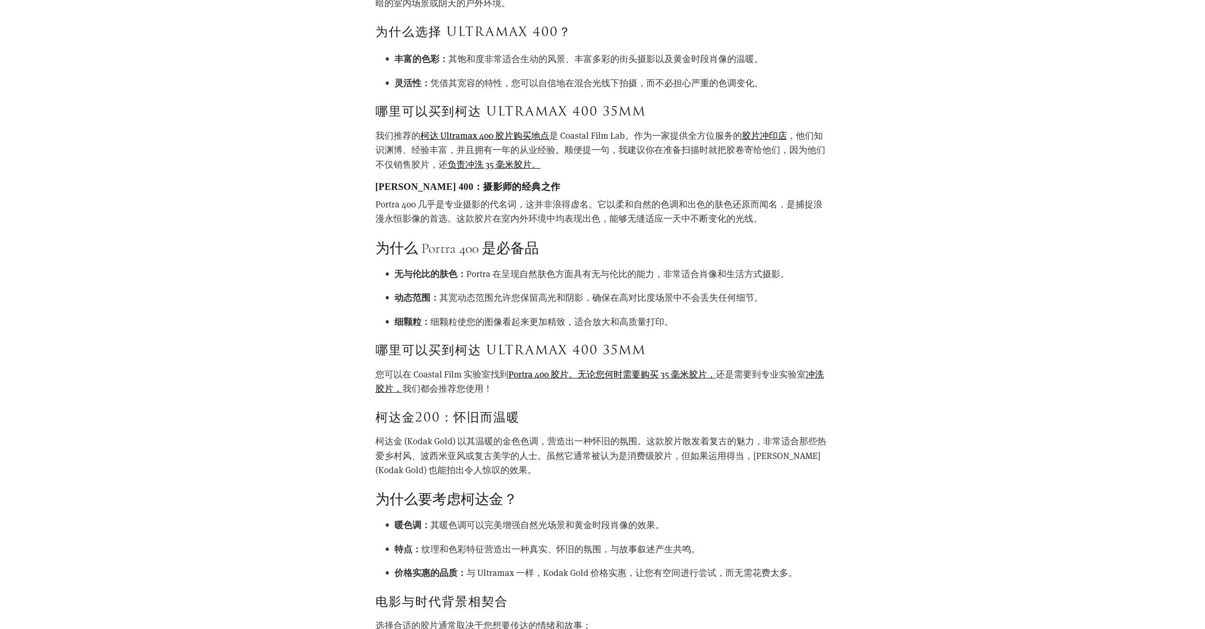
scroll to position [562, 0]
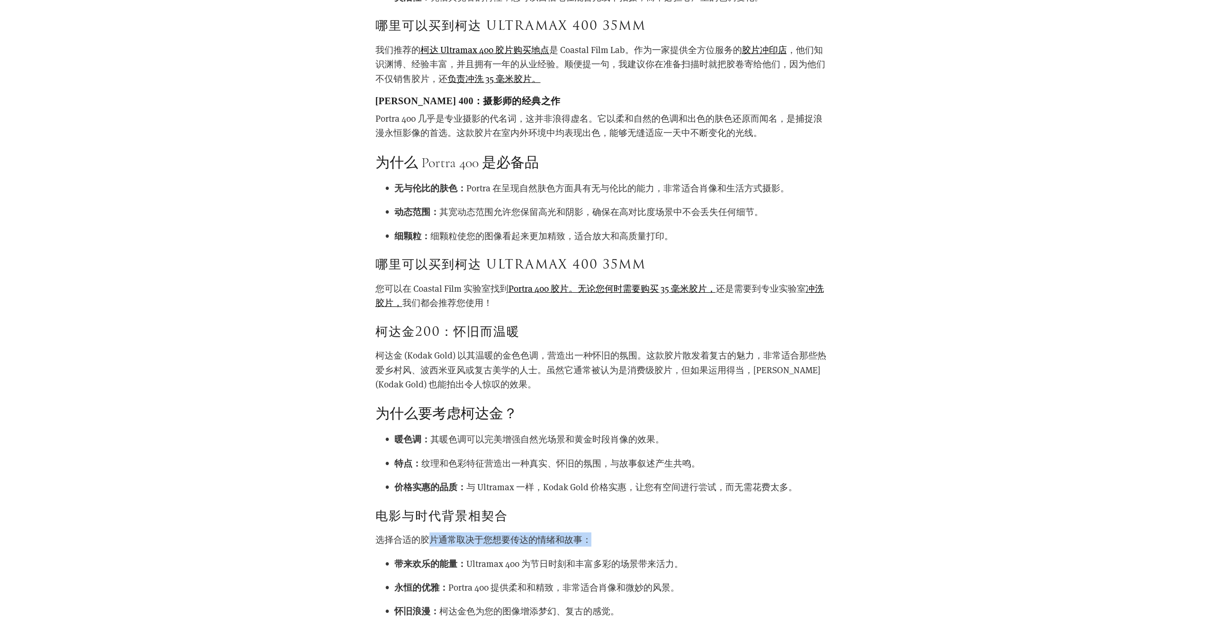
drag, startPoint x: 427, startPoint y: 531, endPoint x: 773, endPoint y: 547, distance: 346.4
click at [769, 538] on p "选择合适的胶片通常取决于您想要传达的情绪和故事：" at bounding box center [602, 539] width 454 height 14
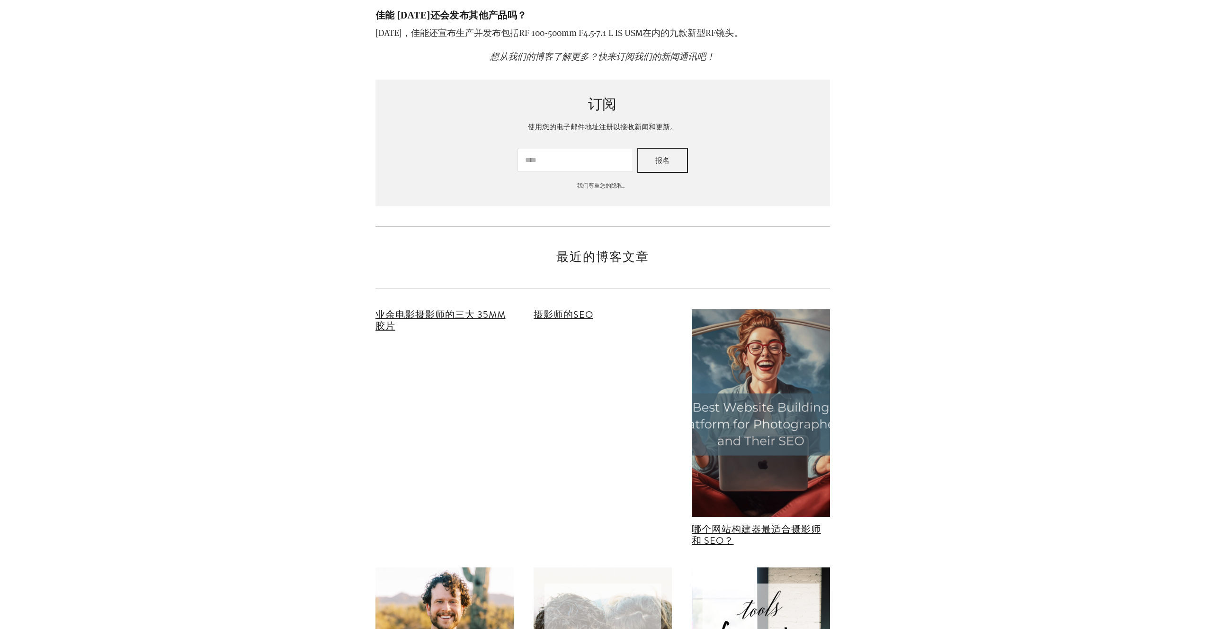
scroll to position [16138, 0]
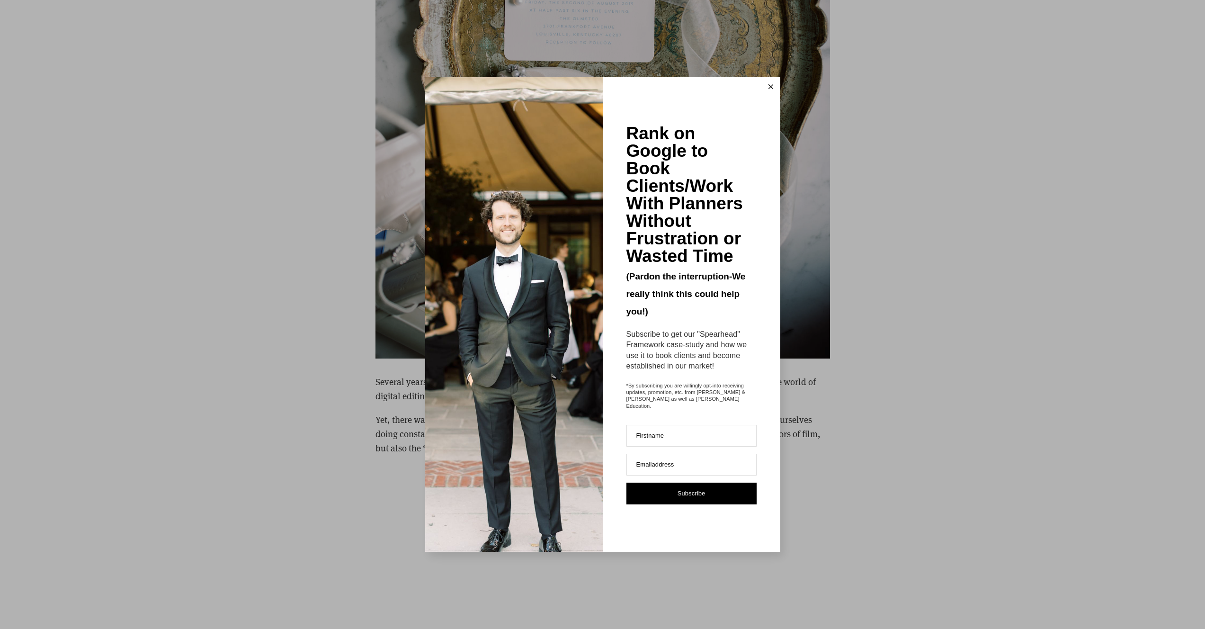
scroll to position [3909, 0]
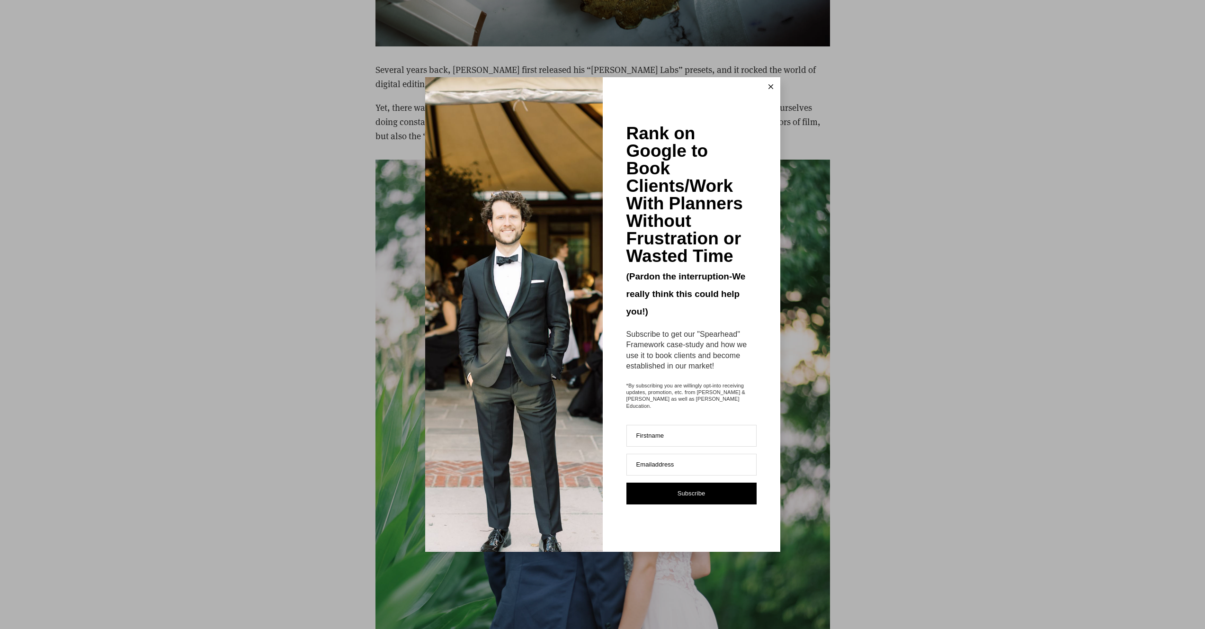
click at [768, 89] on icon at bounding box center [770, 86] width 5 height 5
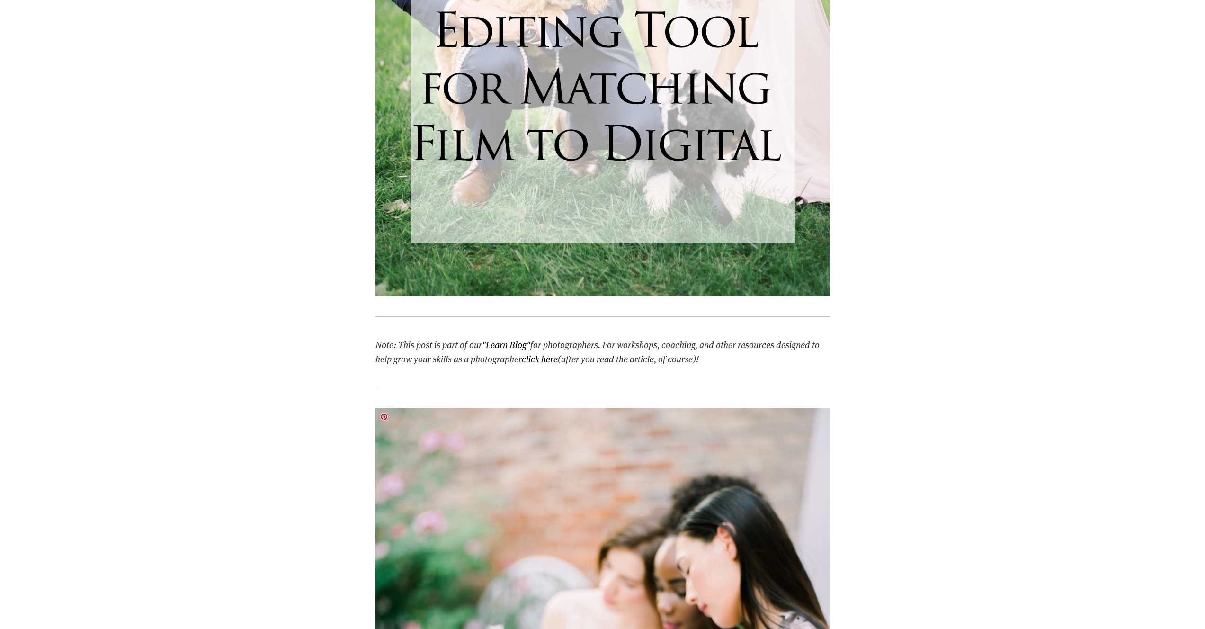
scroll to position [837, 0]
